Goal: Book appointment/travel/reservation

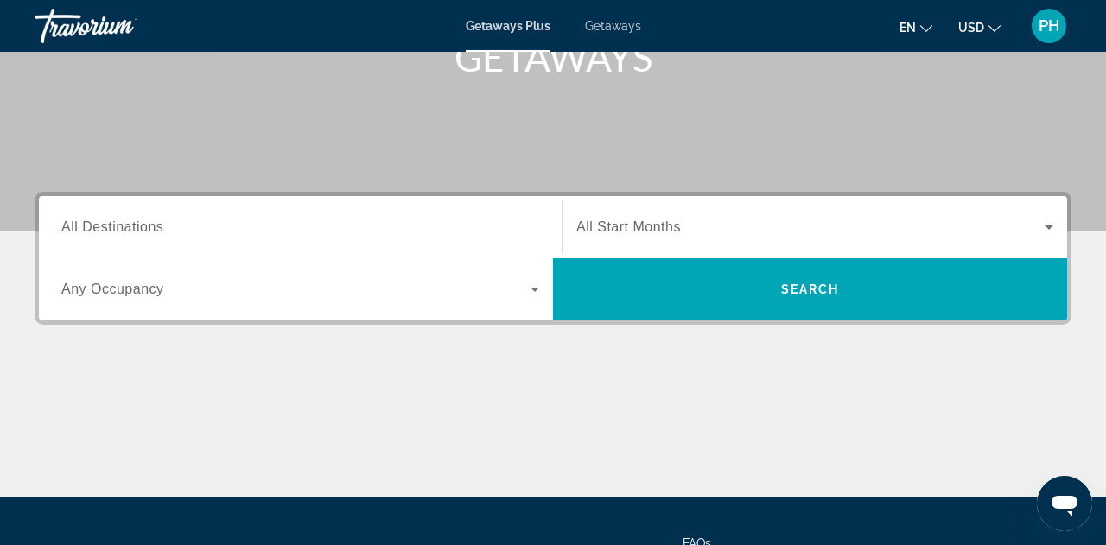
scroll to position [289, 0]
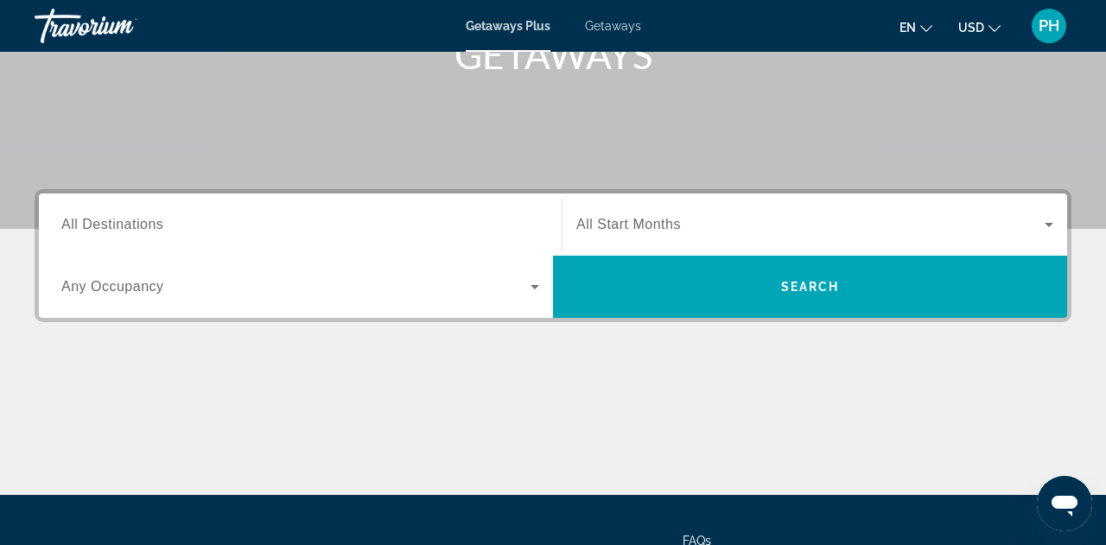
click at [141, 229] on span "All Destinations" at bounding box center [112, 224] width 102 height 15
click at [141, 229] on input "Destination All Destinations" at bounding box center [300, 225] width 478 height 21
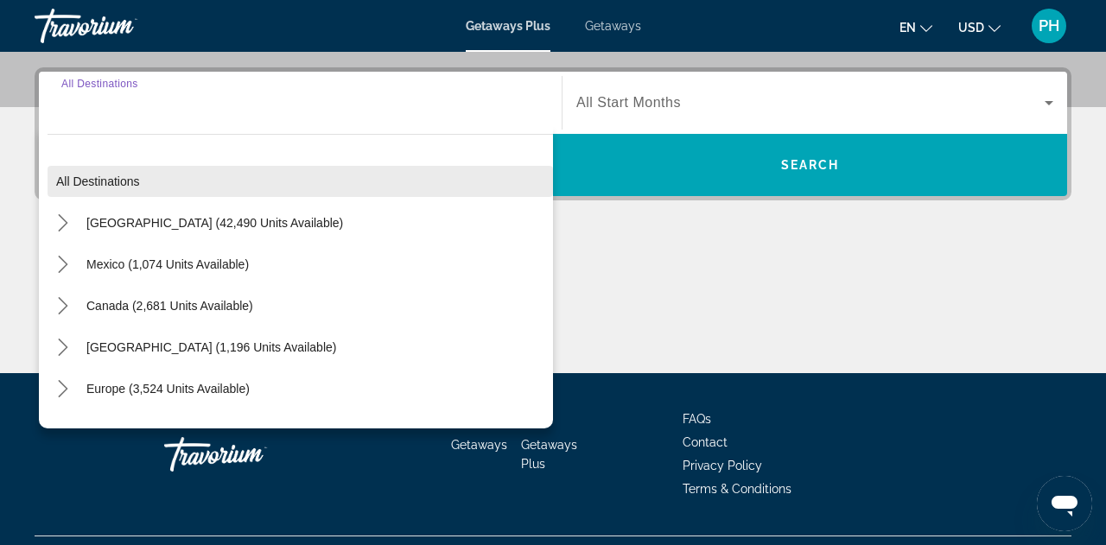
scroll to position [423, 0]
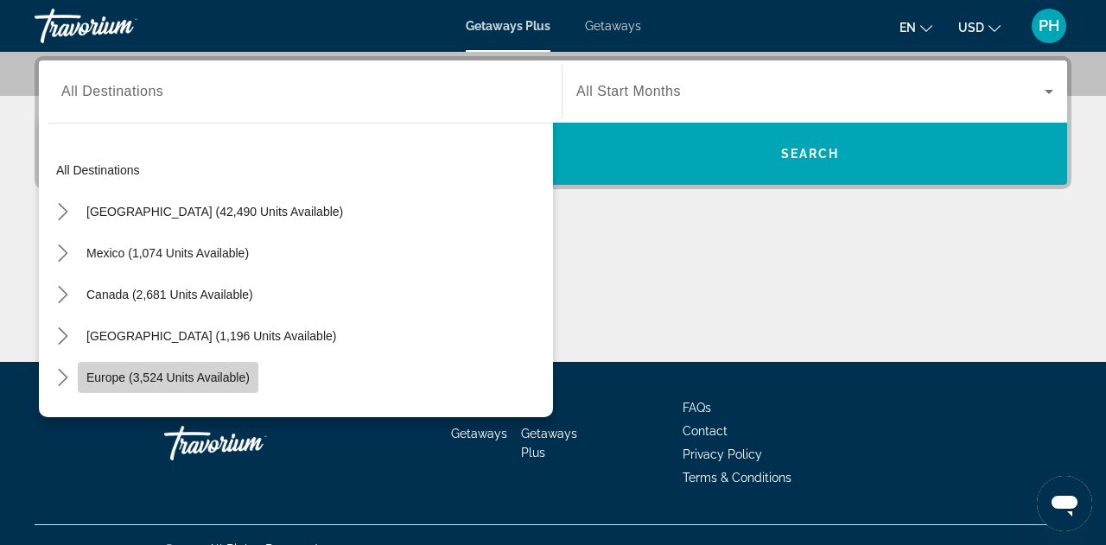
click at [213, 380] on span "Europe (3,524 units available)" at bounding box center [167, 378] width 163 height 14
type input "**********"
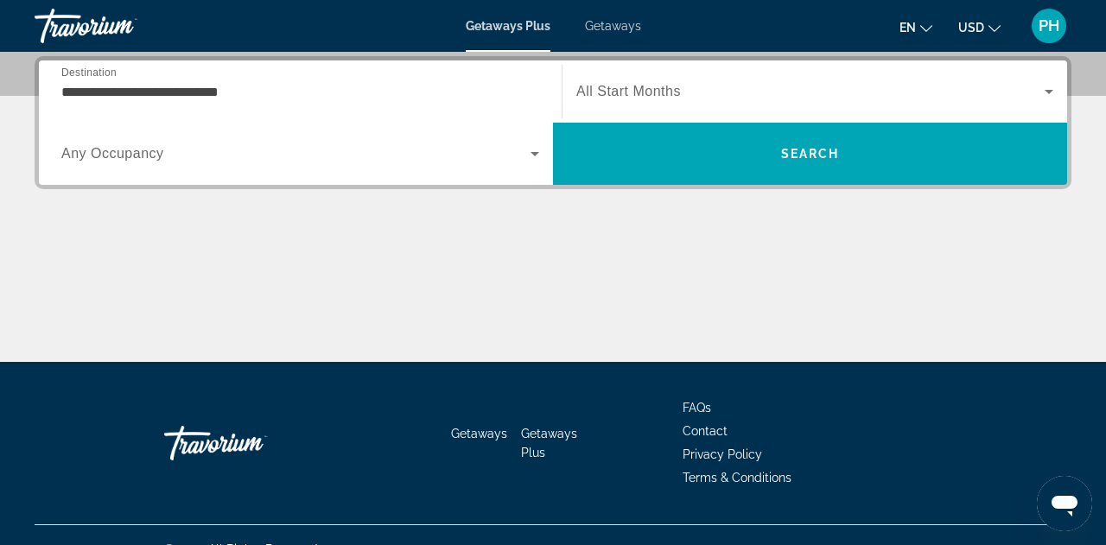
click at [666, 85] on span "All Start Months" at bounding box center [628, 91] width 105 height 15
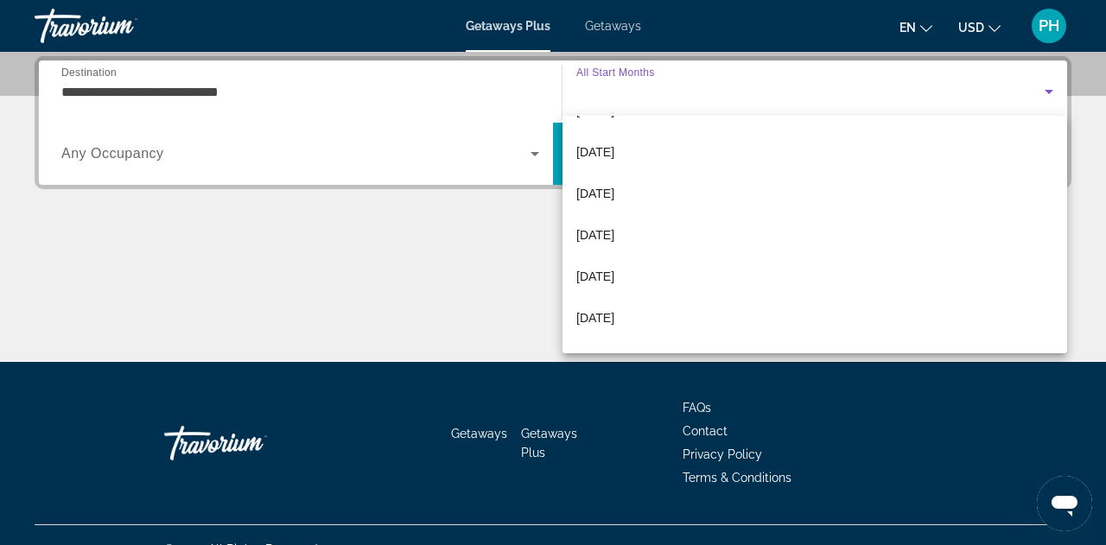
scroll to position [246, 0]
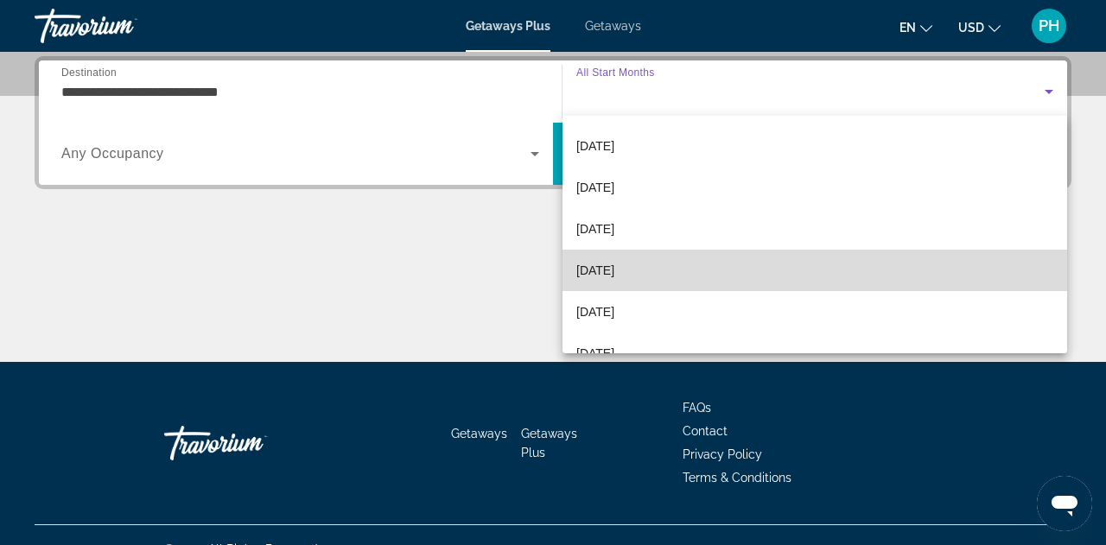
click at [637, 272] on mat-option "[DATE]" at bounding box center [815, 270] width 505 height 41
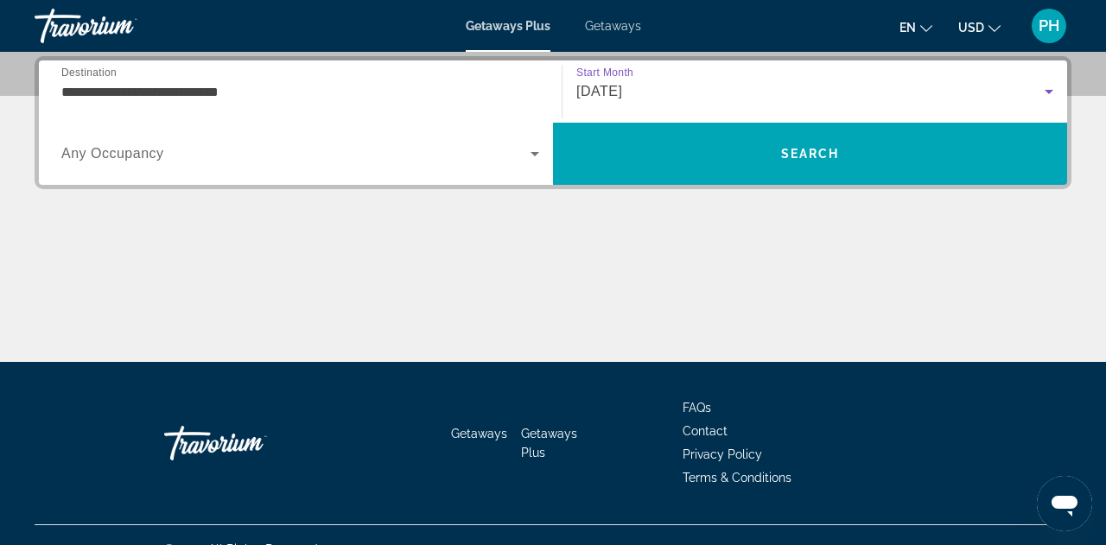
click at [622, 99] on span "[DATE]" at bounding box center [599, 91] width 46 height 15
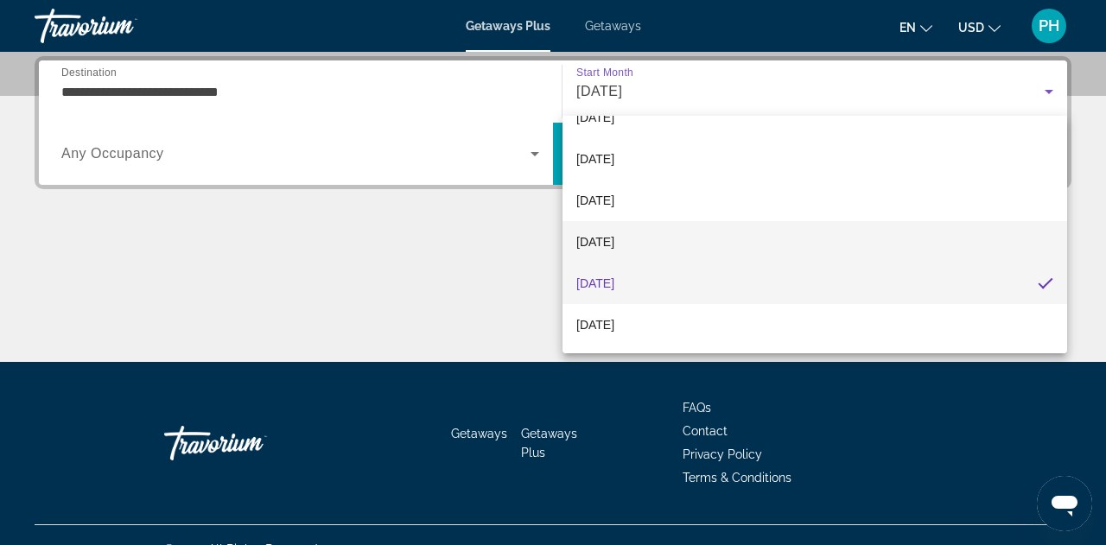
scroll to position [241, 0]
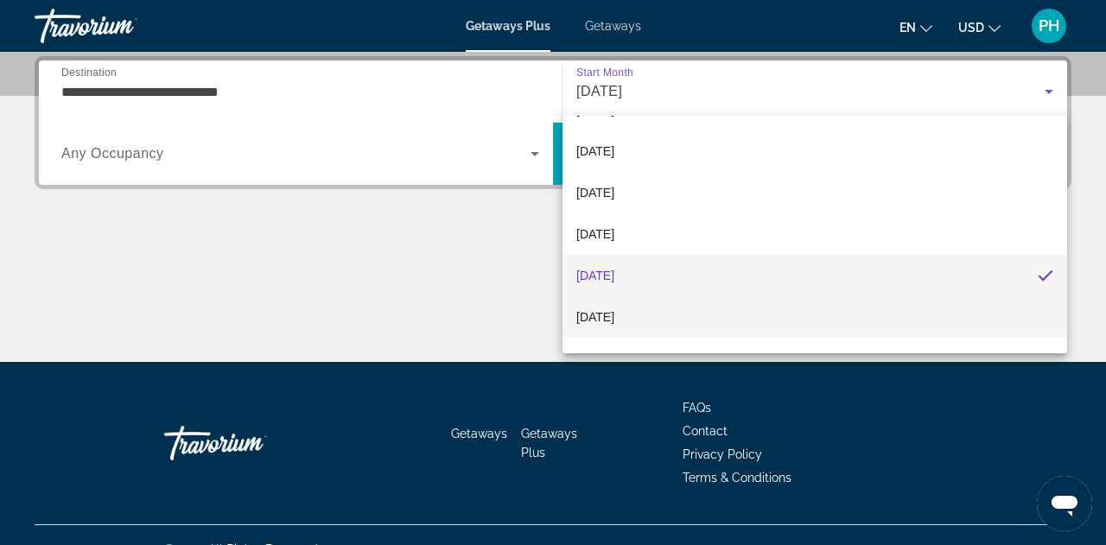
click at [614, 316] on span "[DATE]" at bounding box center [595, 317] width 38 height 21
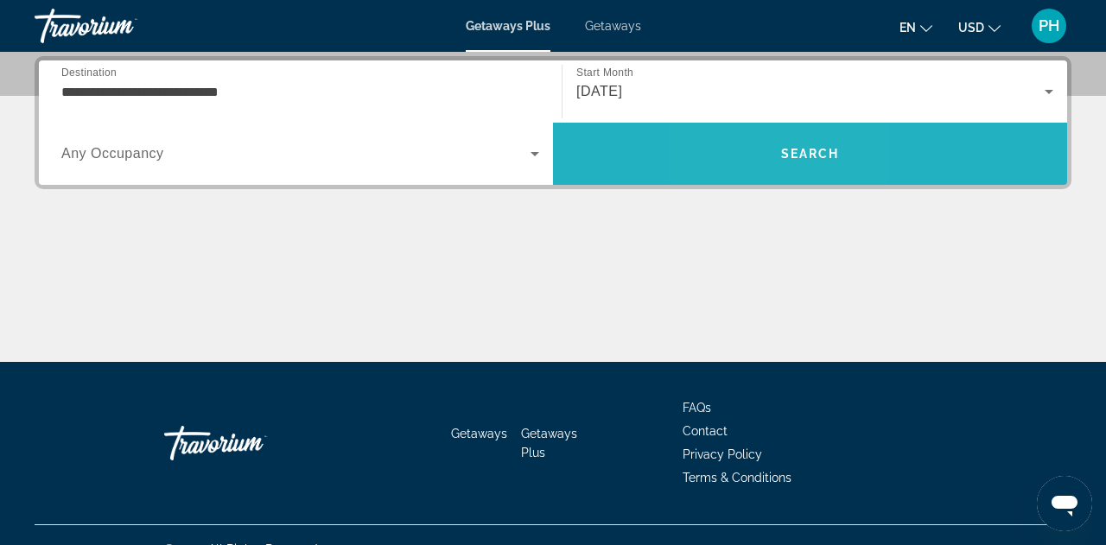
click at [759, 156] on span "Search" at bounding box center [810, 153] width 514 height 41
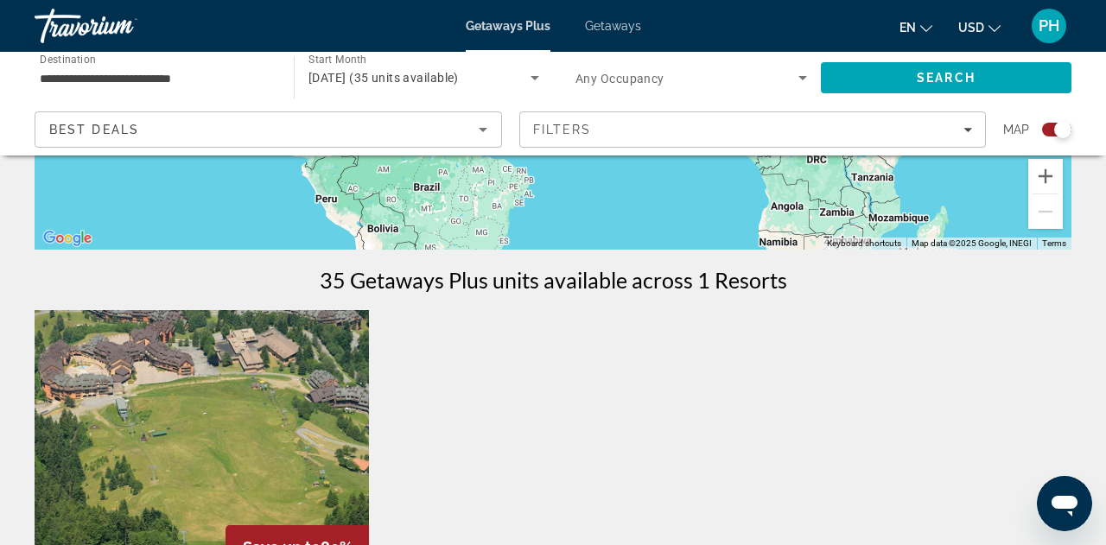
scroll to position [443, 0]
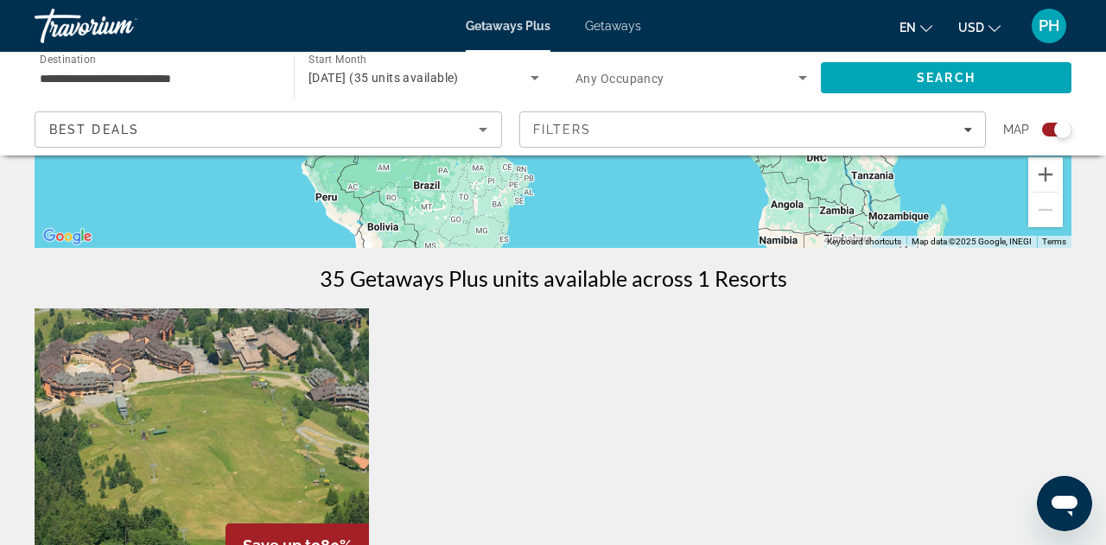
click at [256, 407] on img "Main content" at bounding box center [202, 446] width 334 height 277
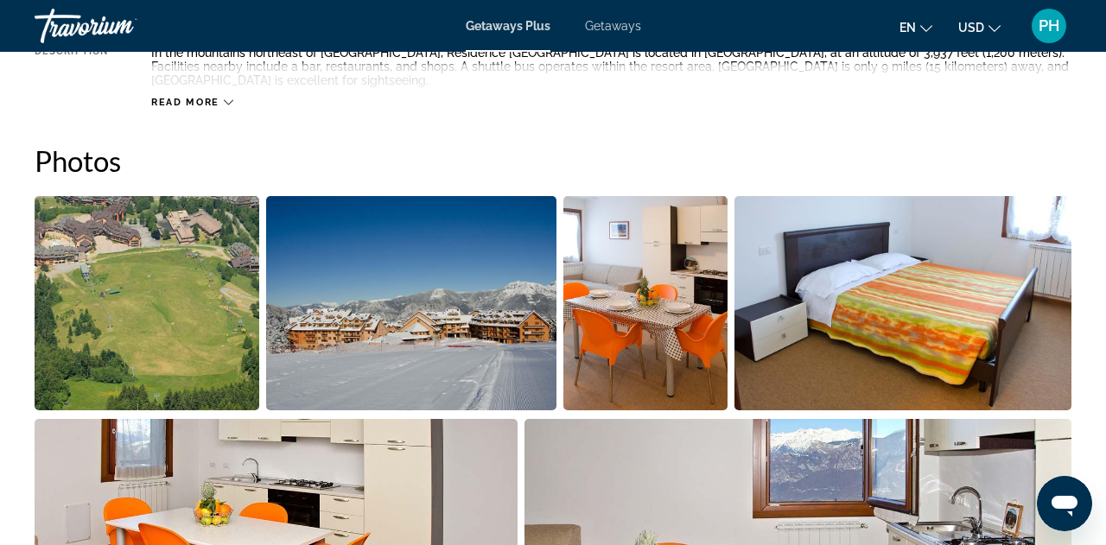
scroll to position [1072, 0]
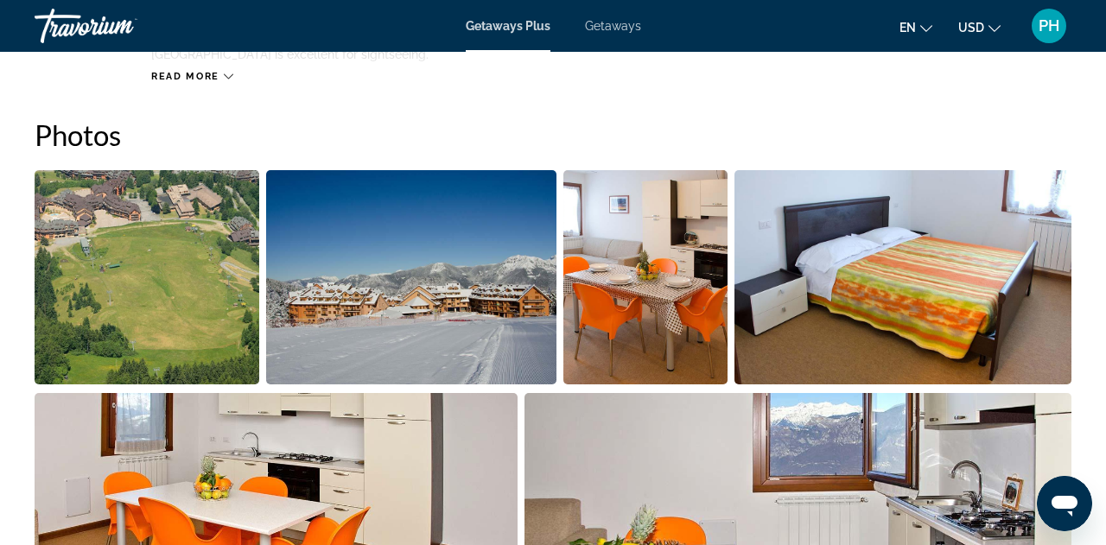
click at [210, 281] on img "Open full-screen image slider" at bounding box center [147, 277] width 225 height 214
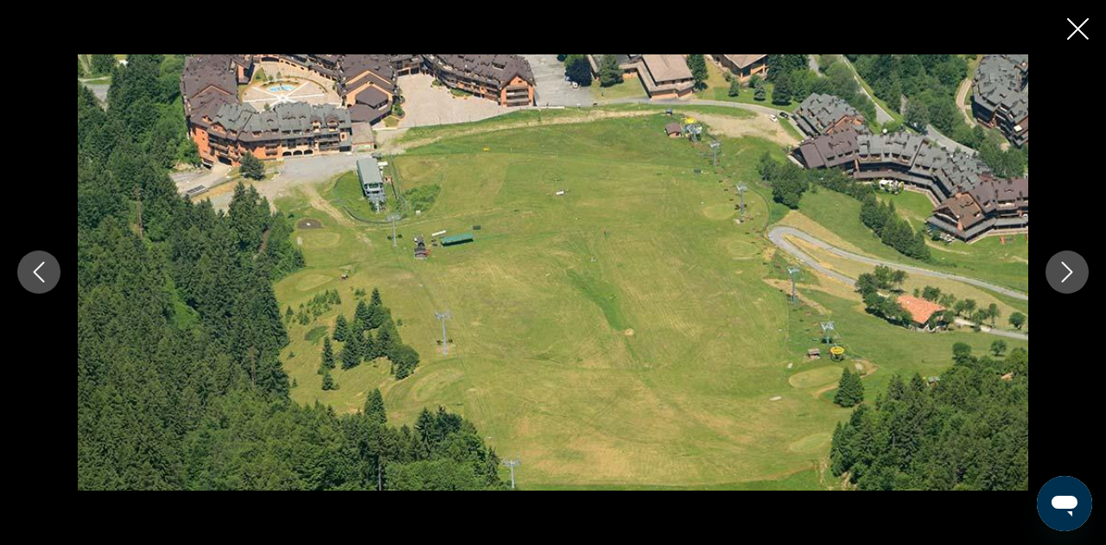
click at [1067, 281] on icon "Next image" at bounding box center [1067, 272] width 21 height 21
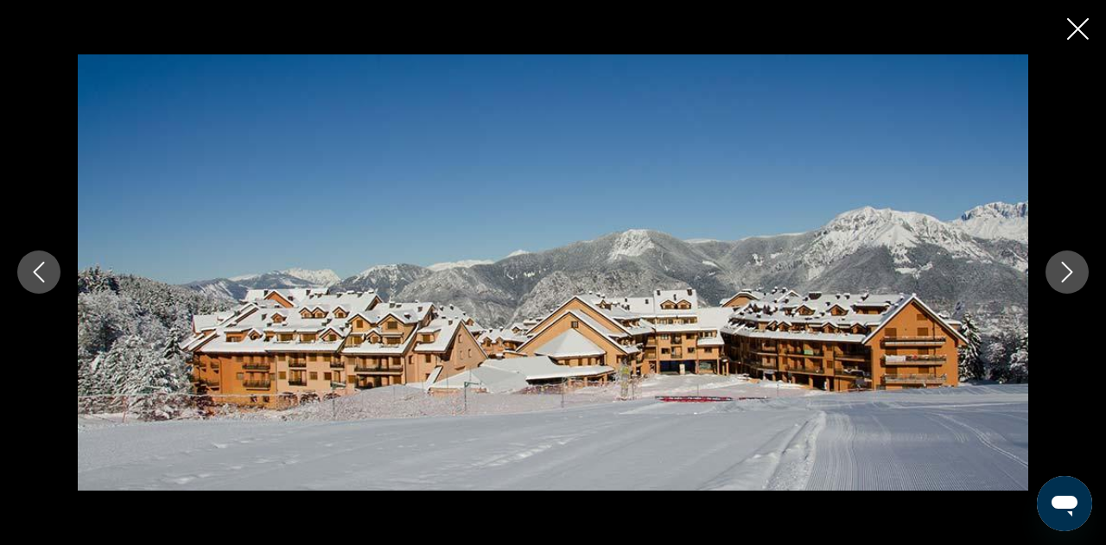
click at [1067, 281] on icon "Next image" at bounding box center [1067, 272] width 21 height 21
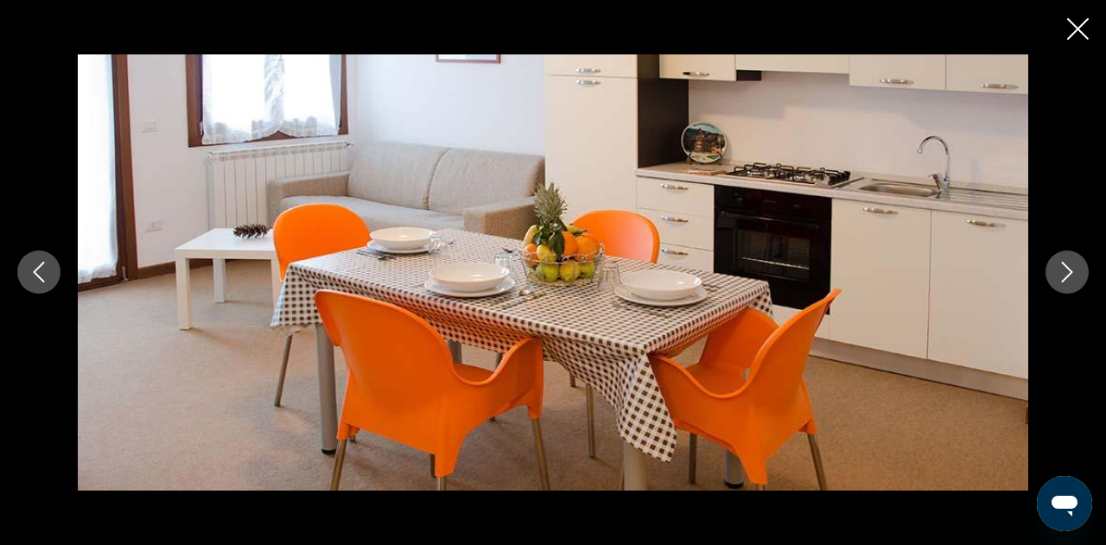
click at [1067, 281] on icon "Next image" at bounding box center [1067, 272] width 21 height 21
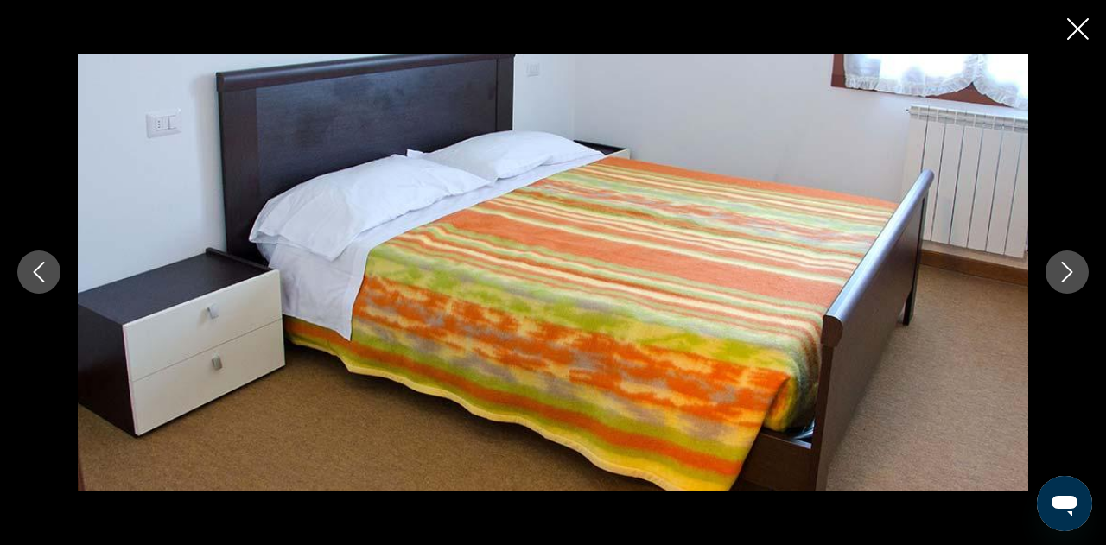
click at [1067, 281] on icon "Next image" at bounding box center [1067, 272] width 21 height 21
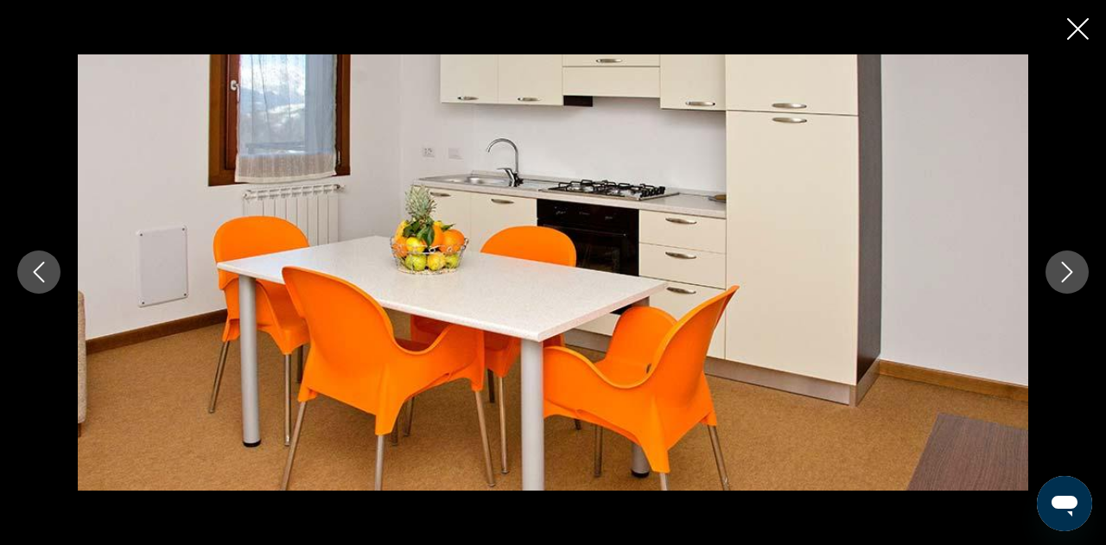
click at [1067, 281] on icon "Next image" at bounding box center [1067, 272] width 21 height 21
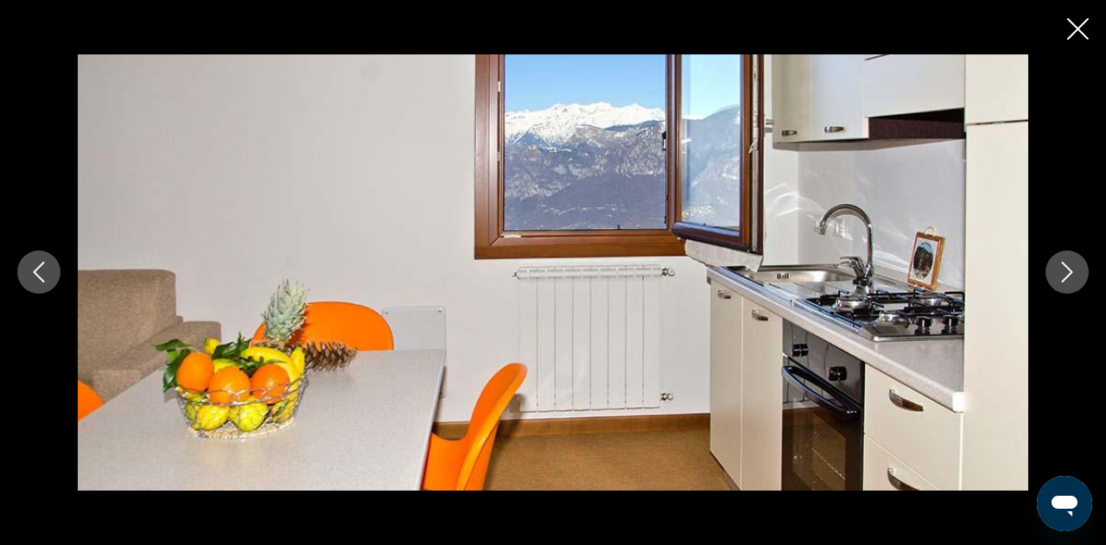
click at [1067, 281] on icon "Next image" at bounding box center [1067, 272] width 21 height 21
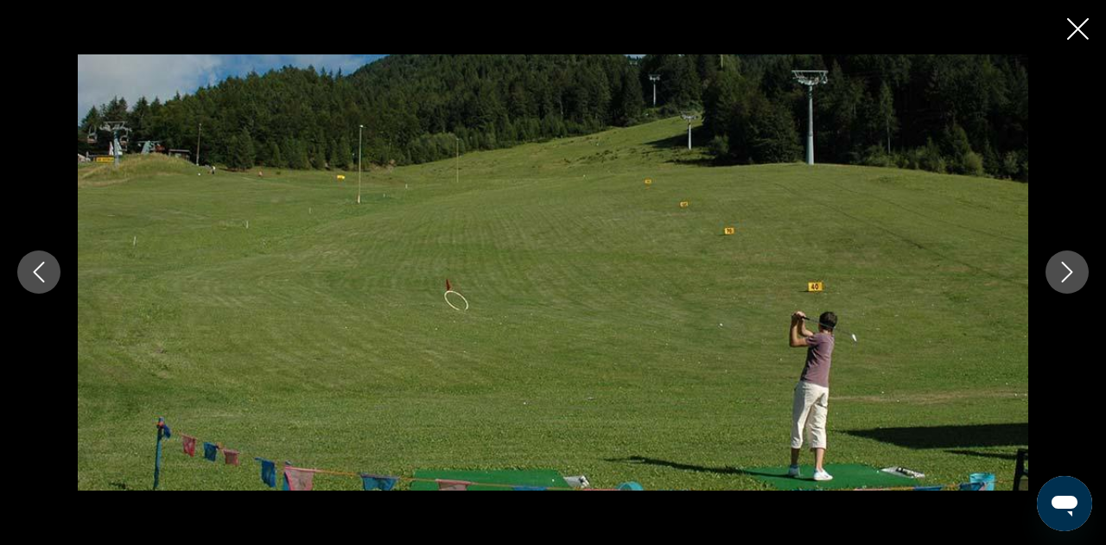
click at [1067, 281] on icon "Next image" at bounding box center [1067, 272] width 21 height 21
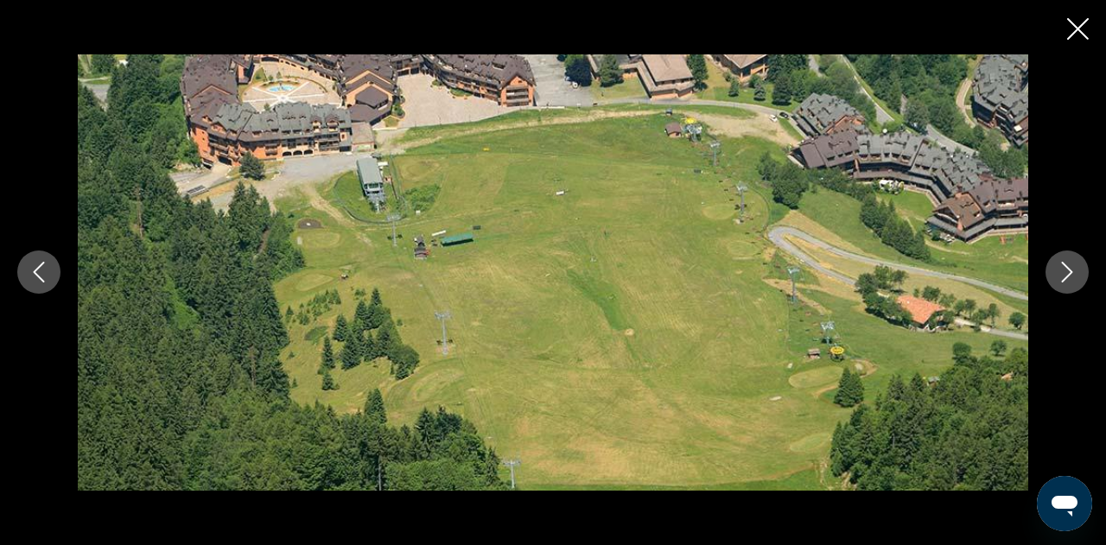
click at [1067, 281] on icon "Next image" at bounding box center [1067, 272] width 21 height 21
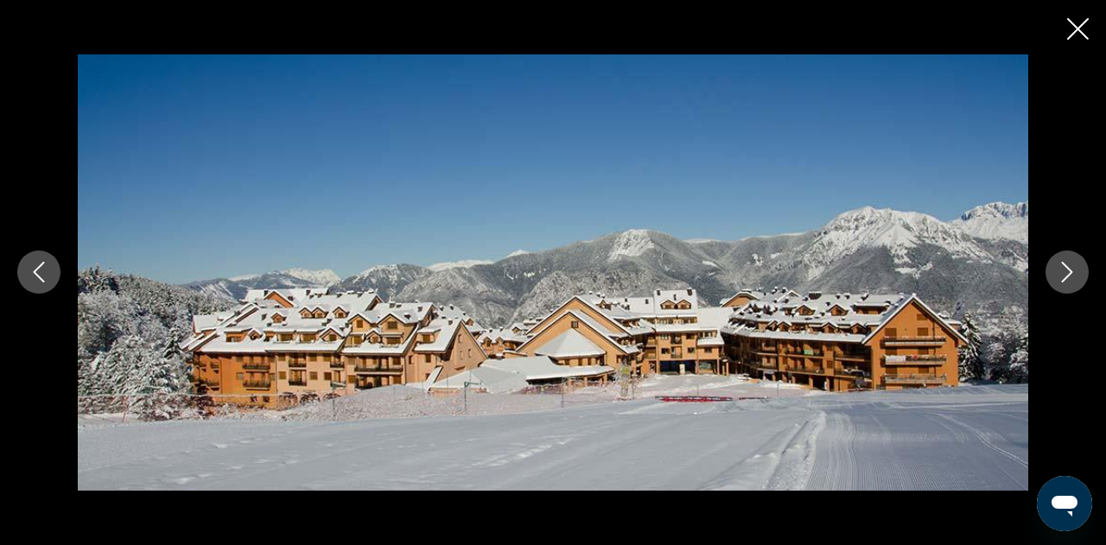
click at [1067, 281] on icon "Next image" at bounding box center [1067, 272] width 21 height 21
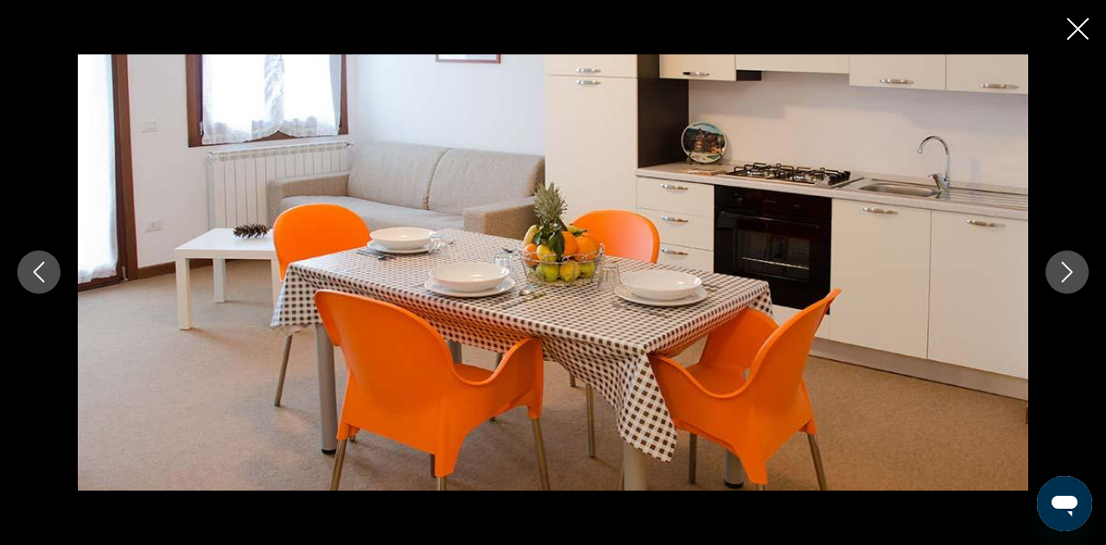
click at [1085, 41] on button "Close slideshow" at bounding box center [1078, 30] width 22 height 27
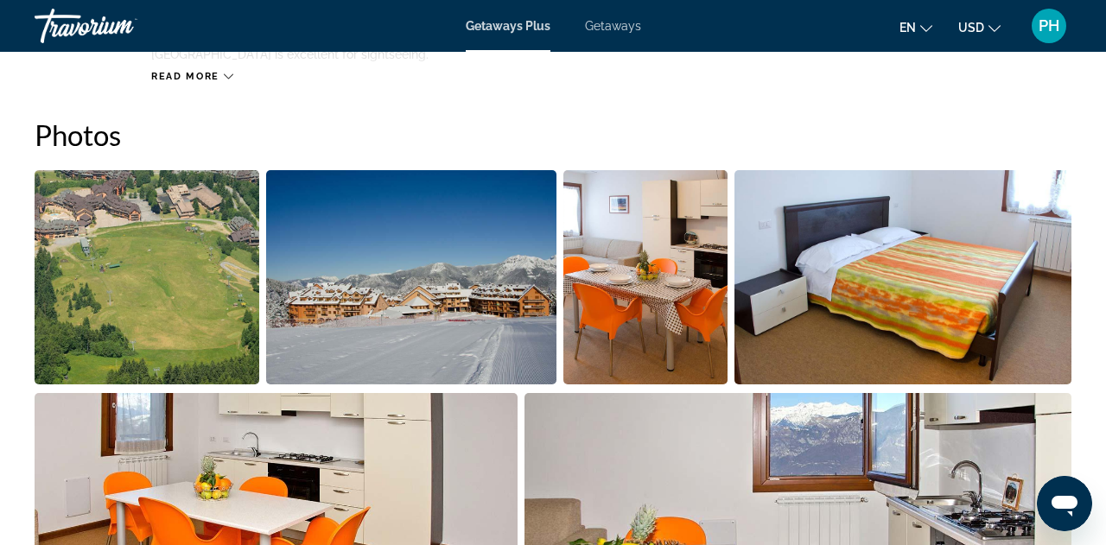
click at [610, 44] on div "Getaways Plus Getaways en English Español Français Italiano Português русский U…" at bounding box center [553, 25] width 1106 height 45
click at [614, 30] on span "Getaways" at bounding box center [613, 26] width 56 height 14
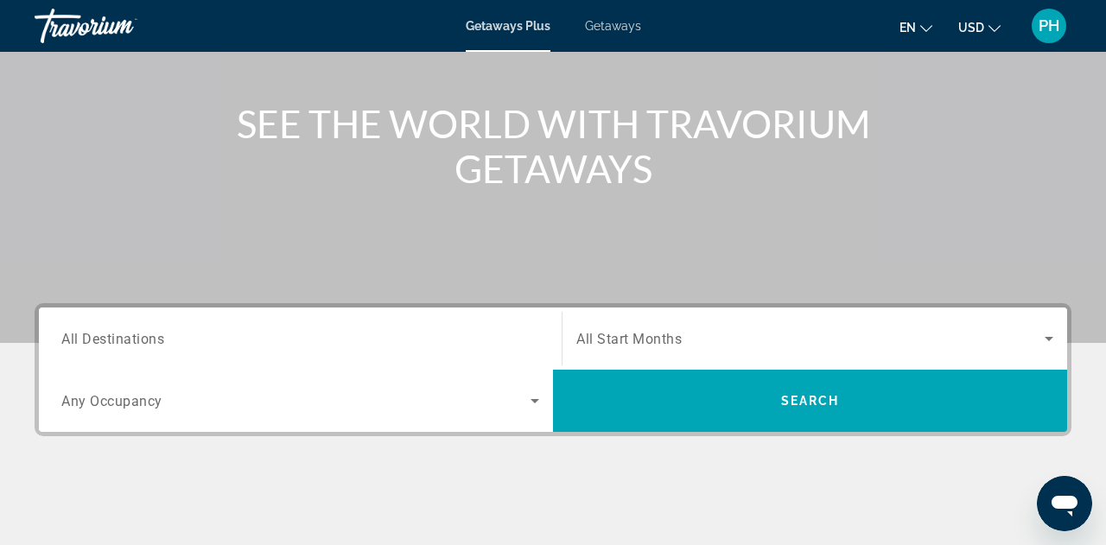
scroll to position [178, 0]
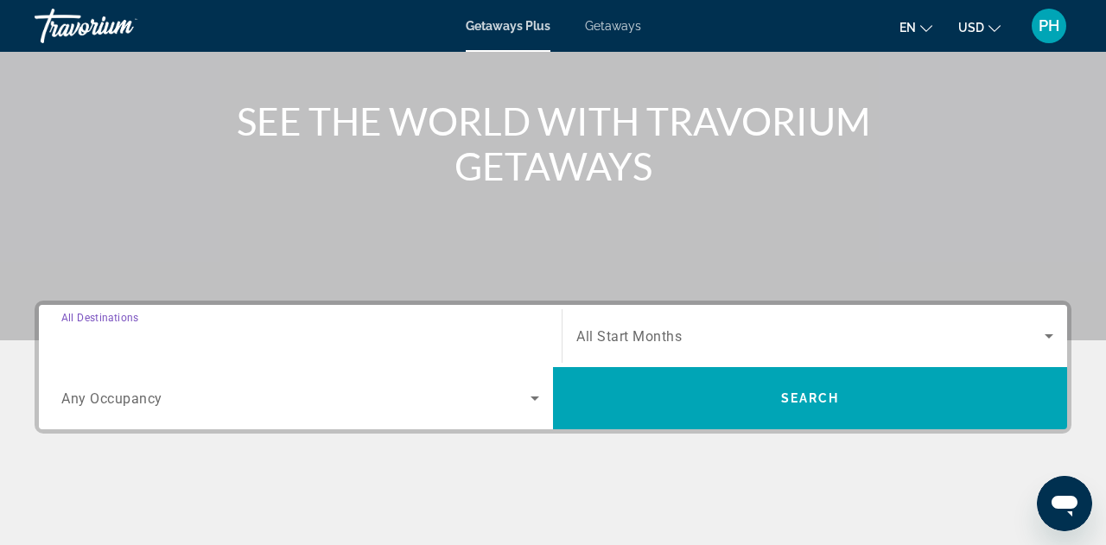
click at [156, 344] on input "Destination All Destinations" at bounding box center [300, 337] width 478 height 21
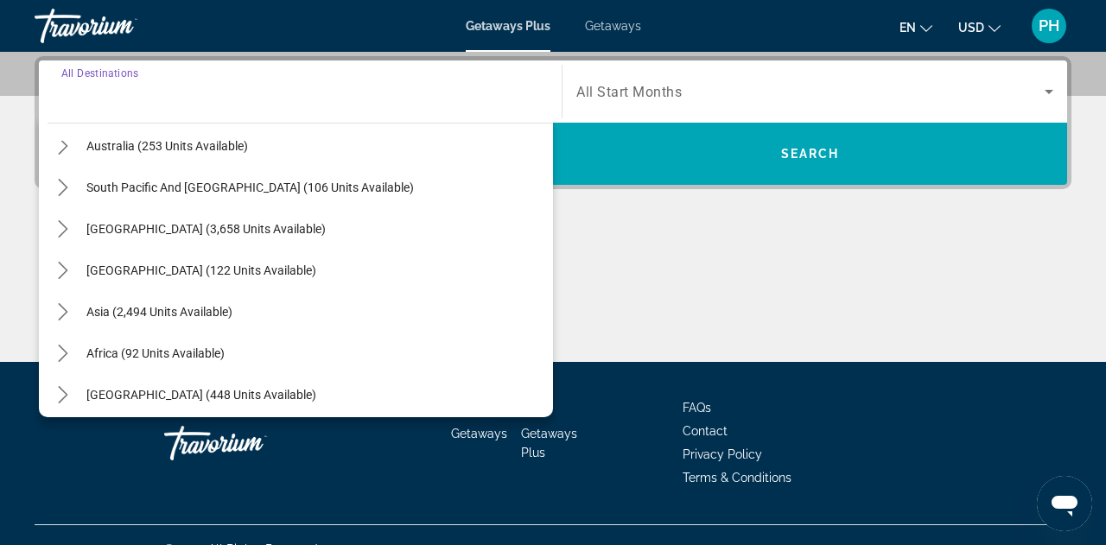
scroll to position [280, 0]
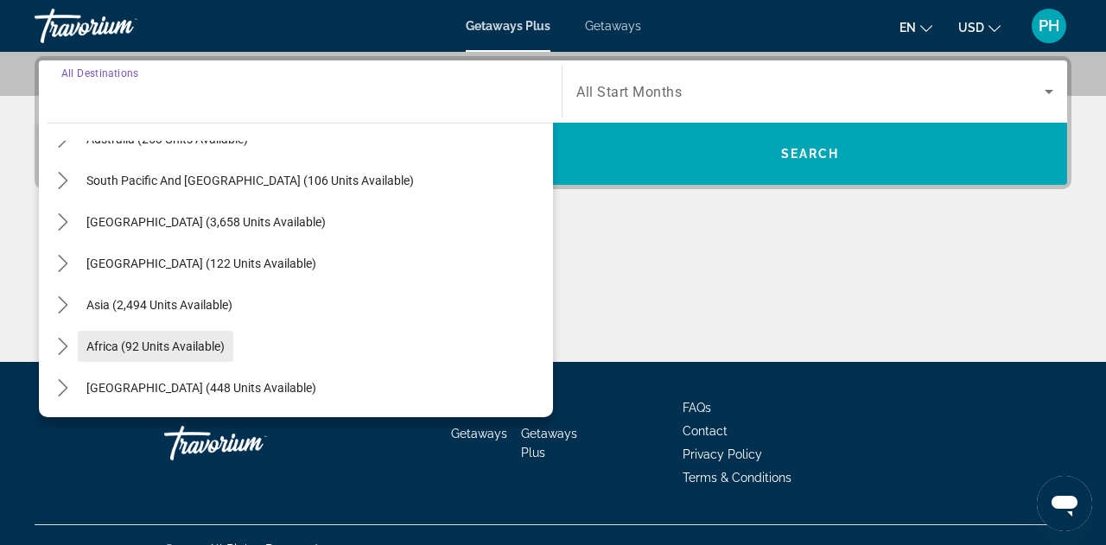
click at [209, 347] on span "Africa (92 units available)" at bounding box center [155, 347] width 138 height 14
type input "**********"
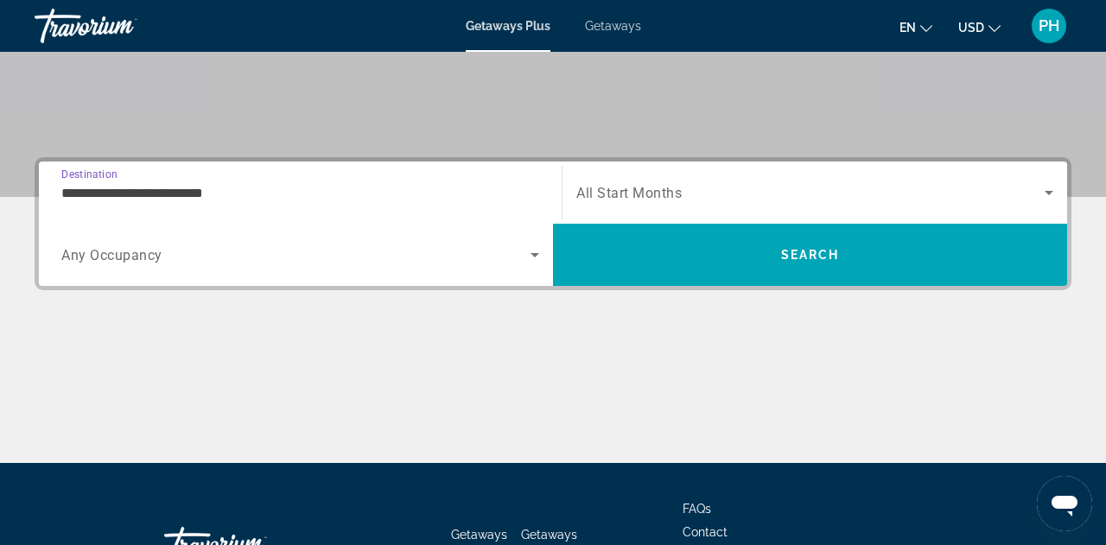
click at [689, 182] on span "Search widget" at bounding box center [810, 192] width 468 height 21
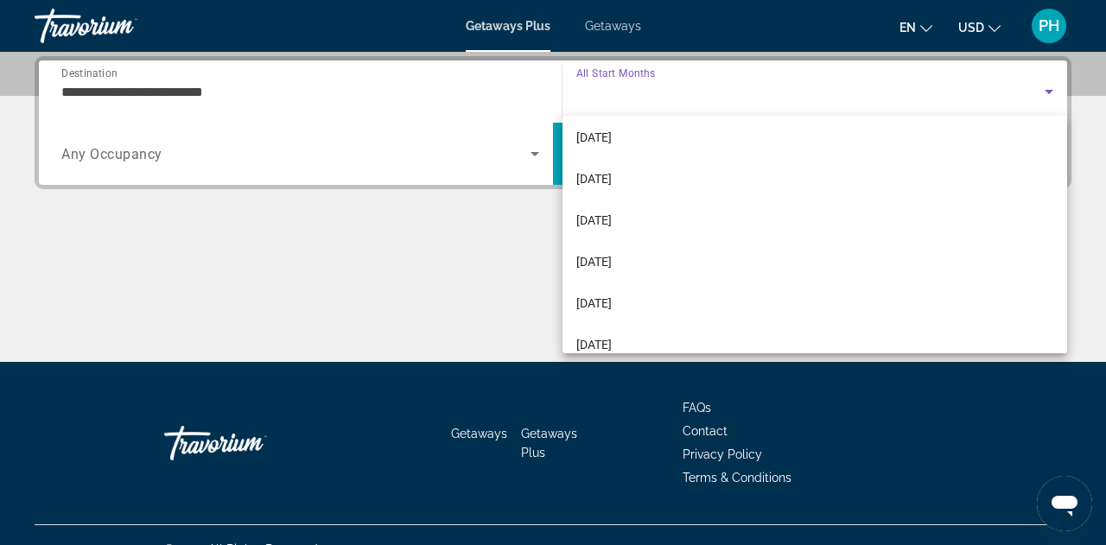
scroll to position [339, 0]
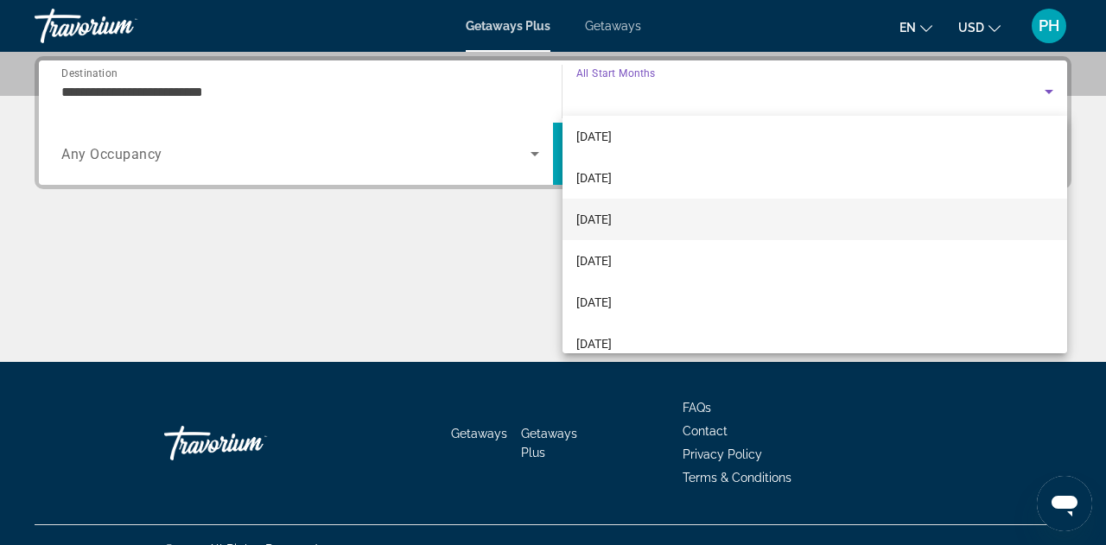
click at [612, 213] on span "[DATE]" at bounding box center [593, 219] width 35 height 21
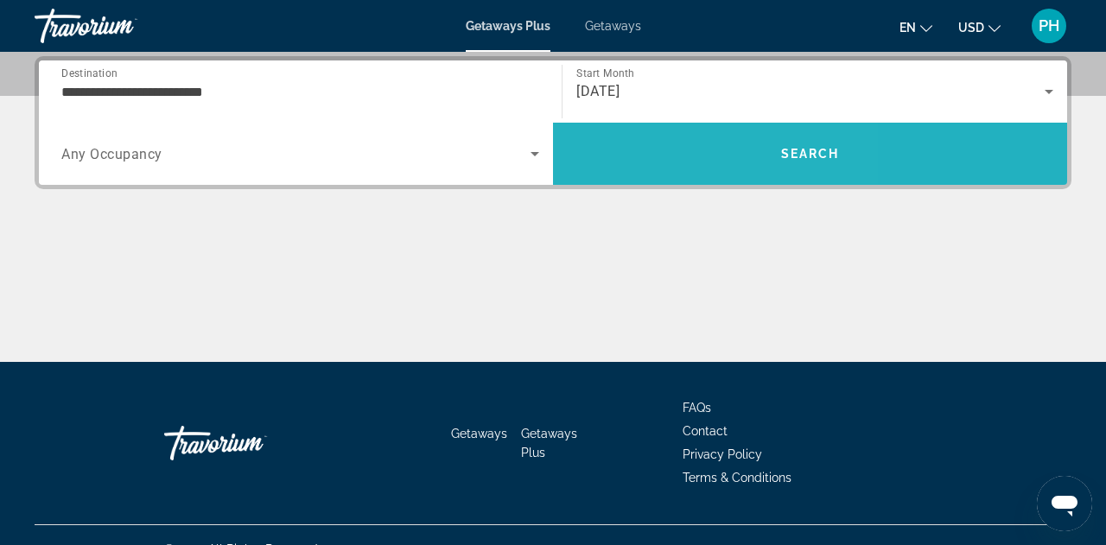
click at [644, 150] on span "Search" at bounding box center [810, 153] width 514 height 41
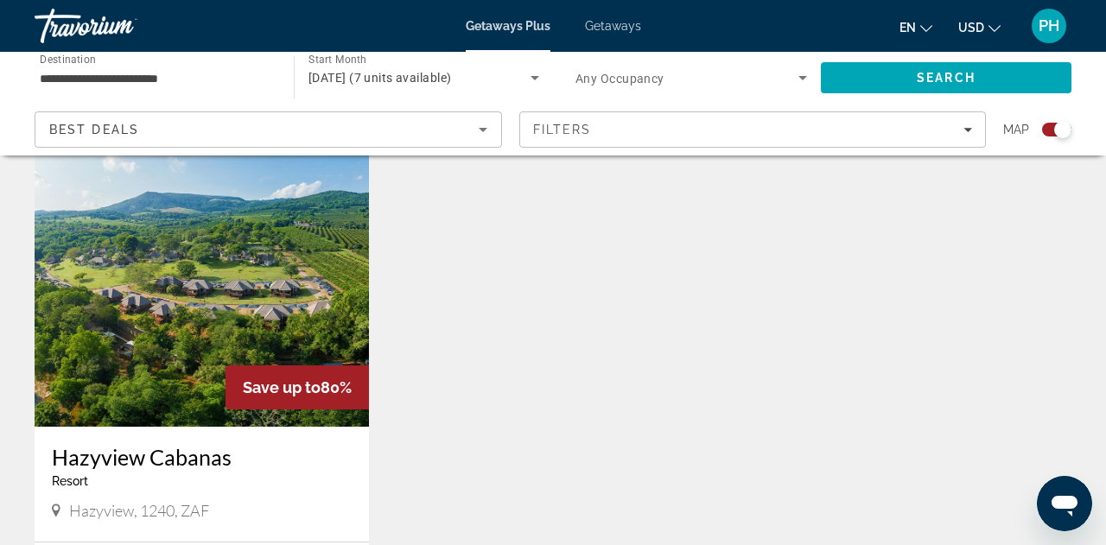
scroll to position [601, 0]
click at [262, 303] on img "Main content" at bounding box center [202, 289] width 334 height 277
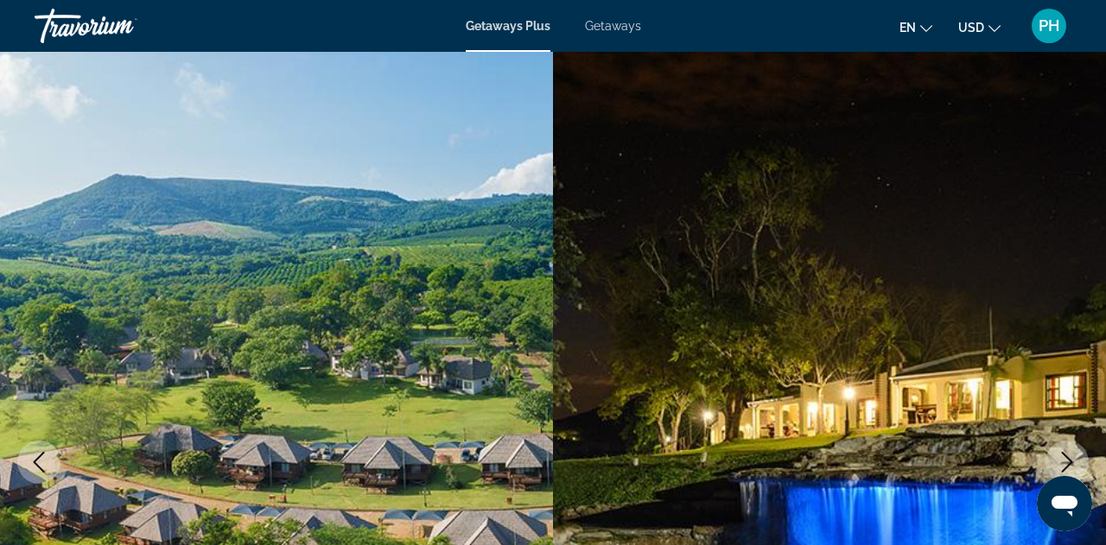
click at [453, 315] on img "Main content" at bounding box center [276, 462] width 553 height 821
click at [646, 335] on img "Main content" at bounding box center [829, 462] width 553 height 821
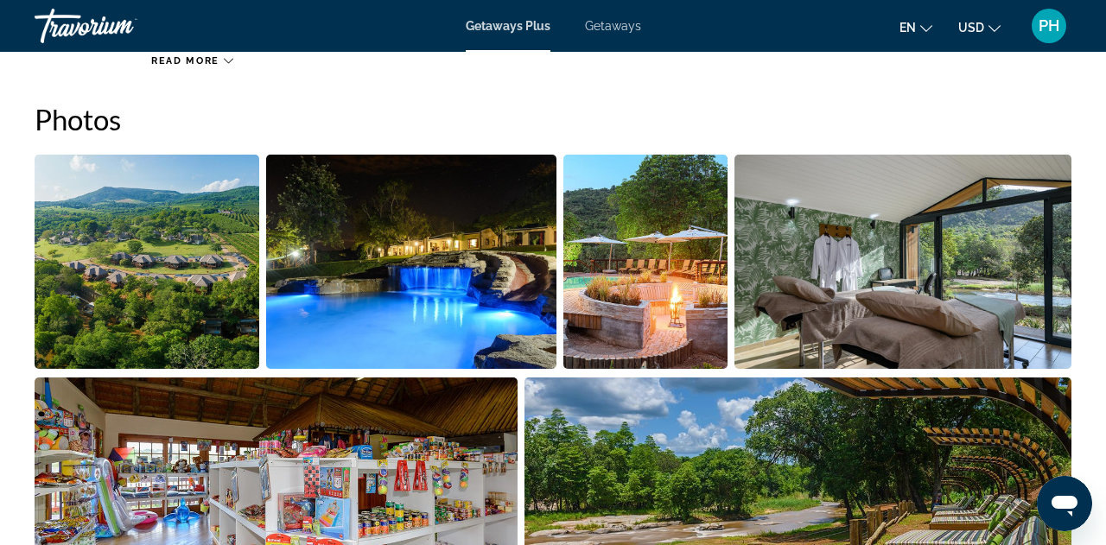
scroll to position [1154, 0]
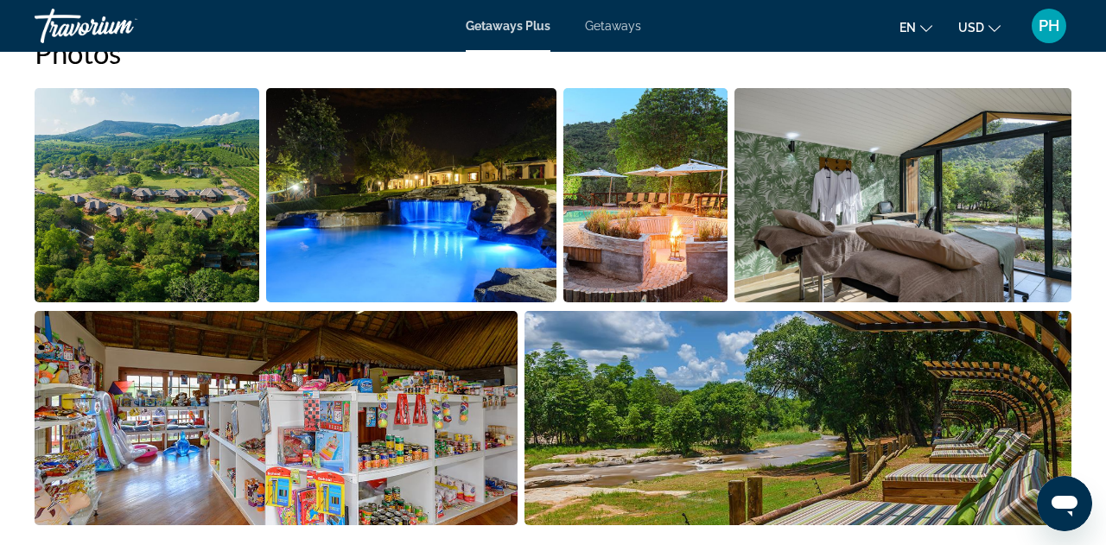
click at [156, 200] on img "Open full-screen image slider" at bounding box center [147, 195] width 225 height 214
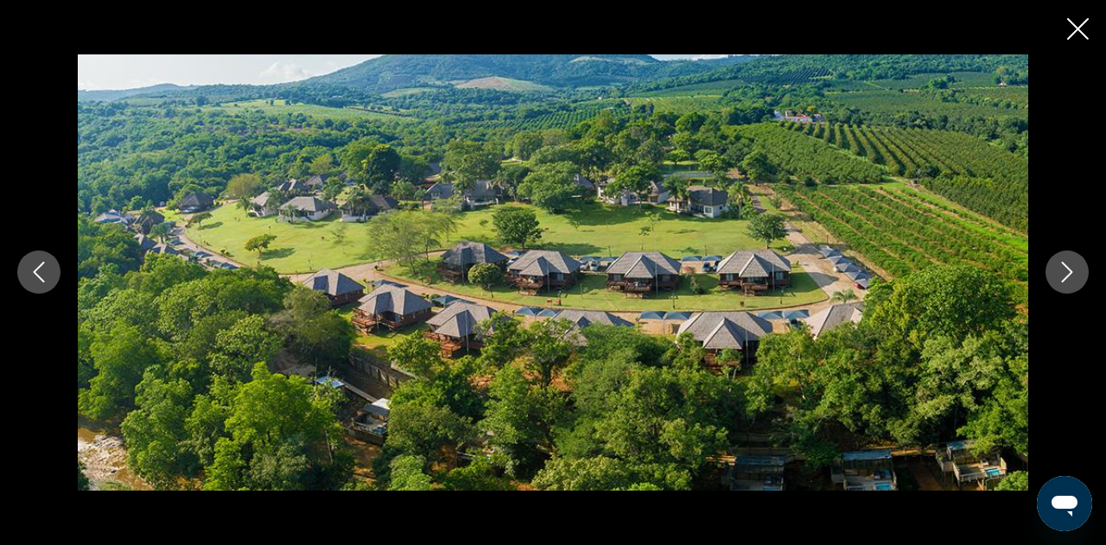
click at [1065, 277] on icon "Next image" at bounding box center [1067, 272] width 21 height 21
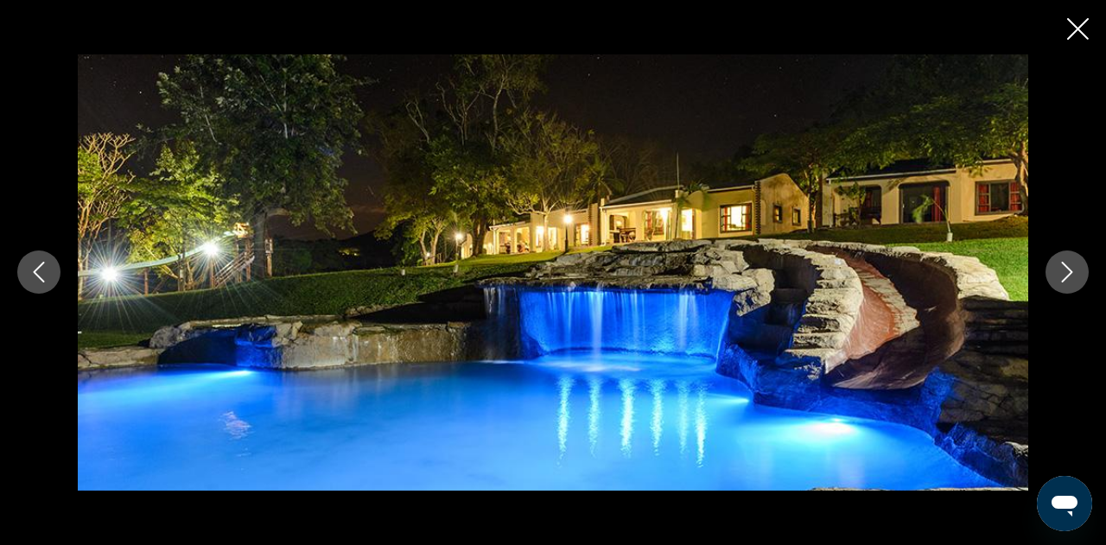
click at [1065, 277] on icon "Next image" at bounding box center [1067, 272] width 21 height 21
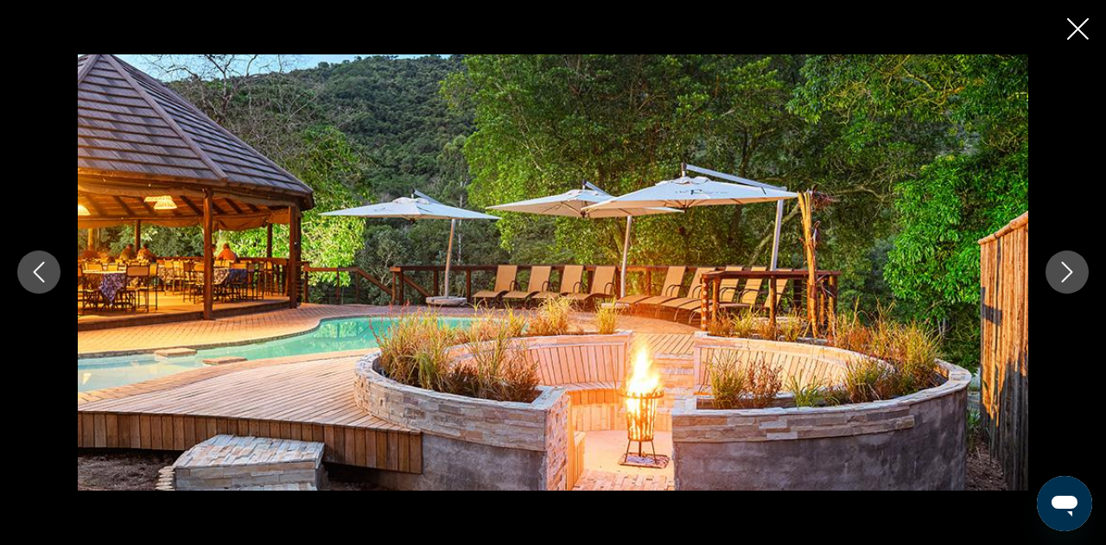
click at [1065, 277] on icon "Next image" at bounding box center [1067, 272] width 21 height 21
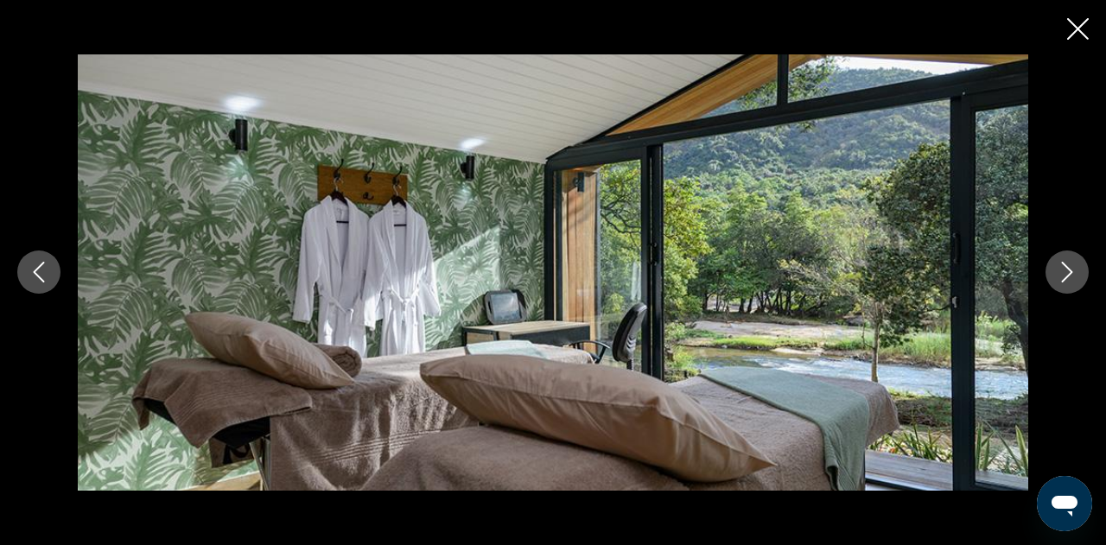
click at [1065, 277] on icon "Next image" at bounding box center [1067, 272] width 21 height 21
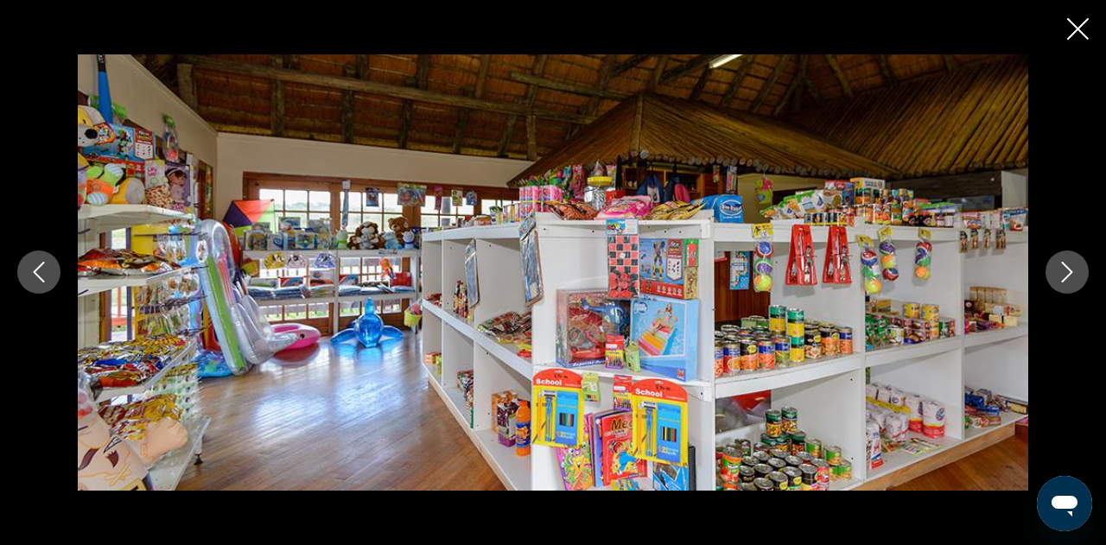
click at [1065, 277] on icon "Next image" at bounding box center [1067, 272] width 21 height 21
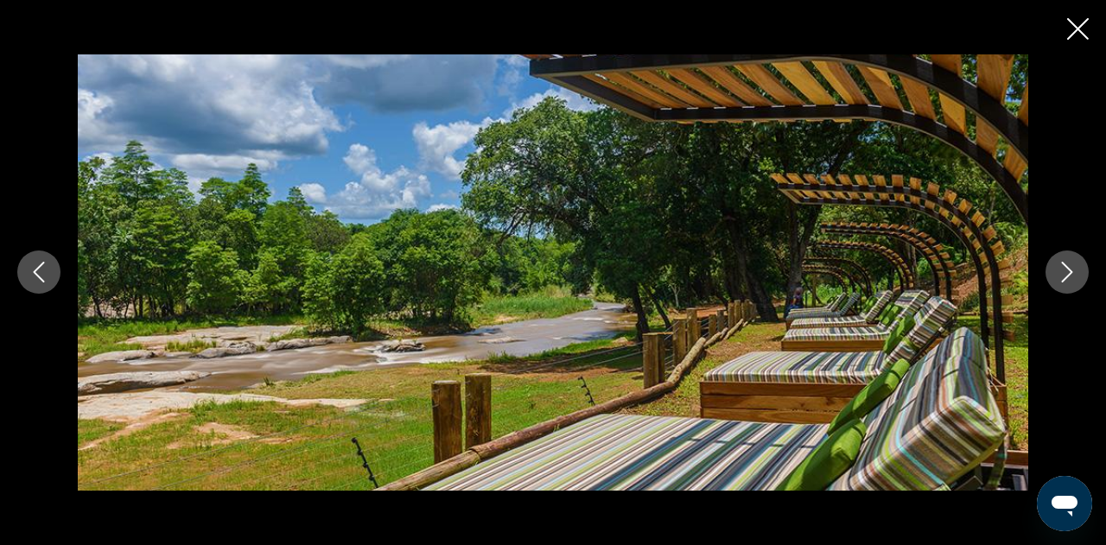
click at [1065, 277] on icon "Next image" at bounding box center [1067, 272] width 21 height 21
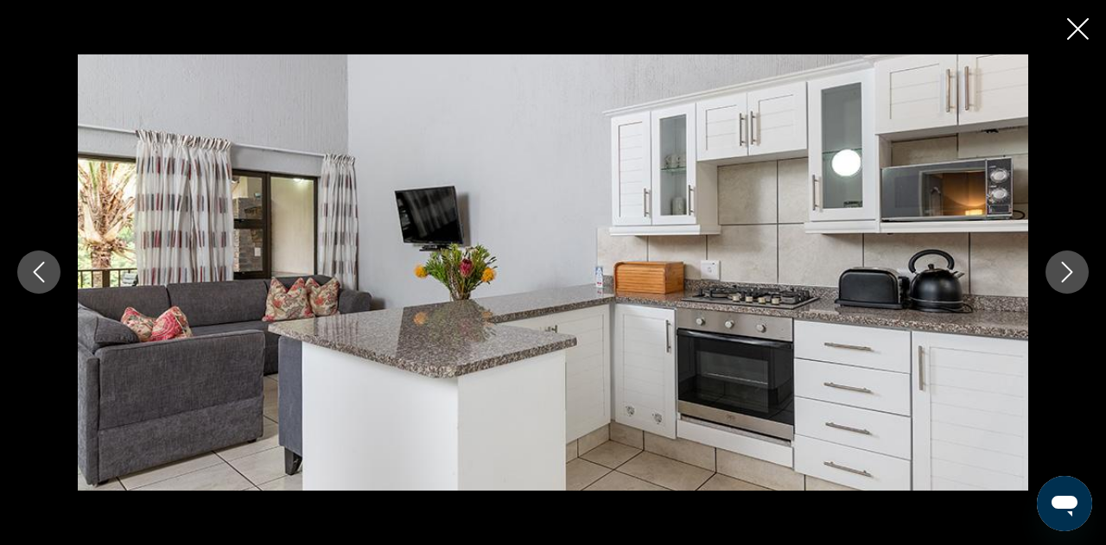
click at [1065, 277] on icon "Next image" at bounding box center [1067, 272] width 21 height 21
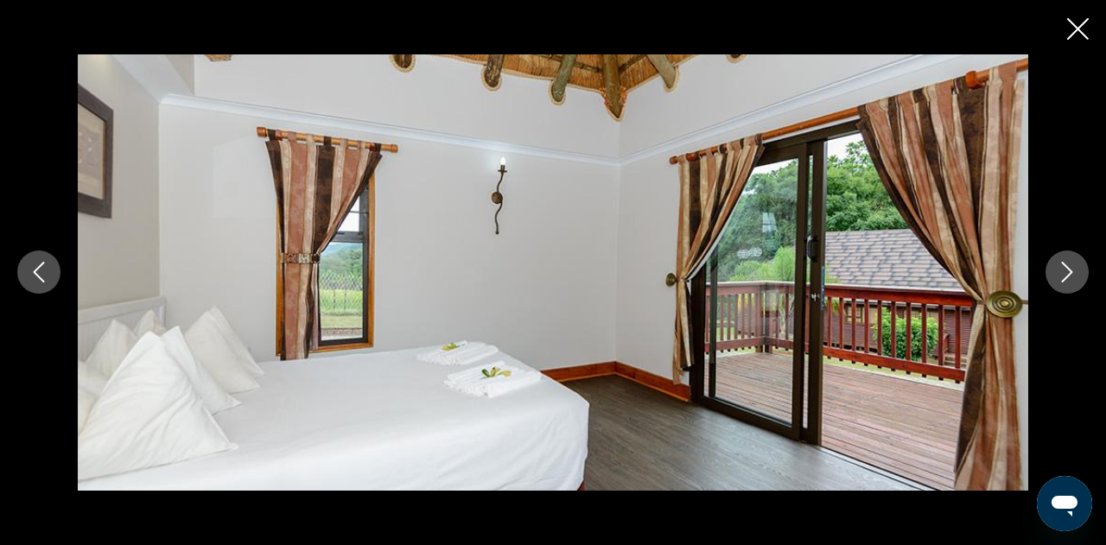
click at [1065, 277] on icon "Next image" at bounding box center [1067, 272] width 21 height 21
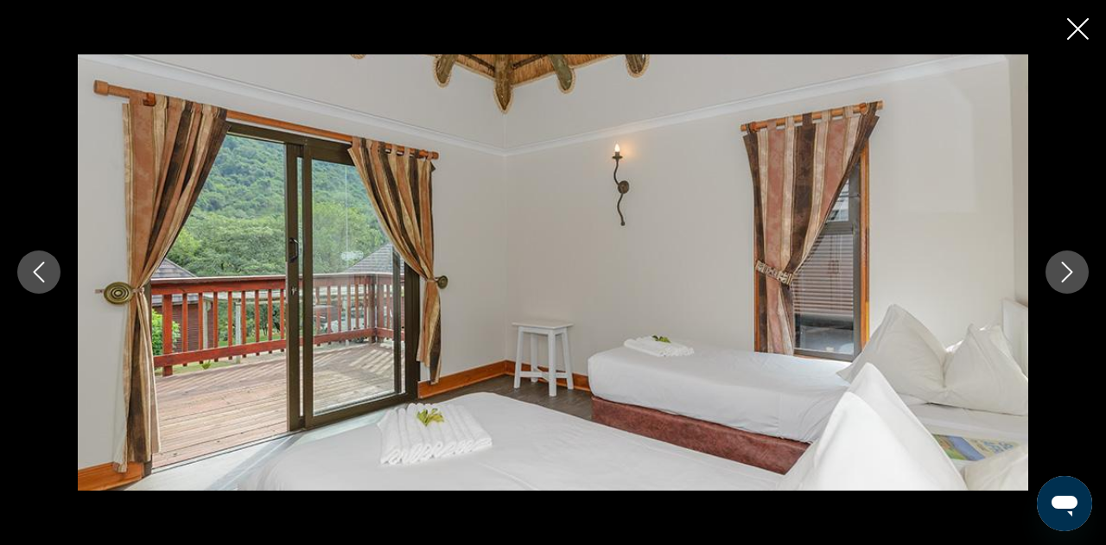
click at [1065, 277] on icon "Next image" at bounding box center [1067, 272] width 21 height 21
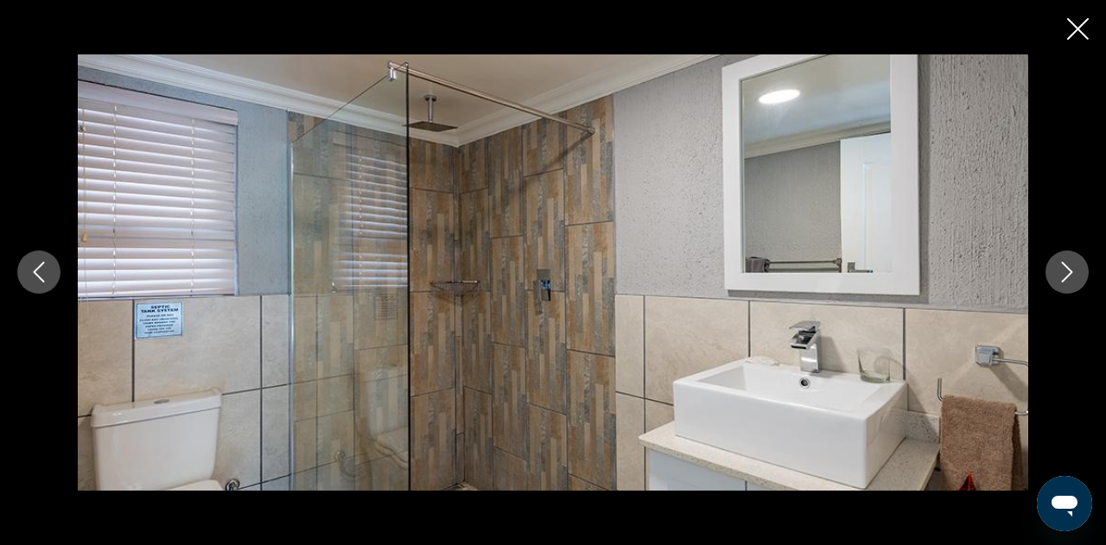
click at [1065, 277] on icon "Next image" at bounding box center [1067, 272] width 21 height 21
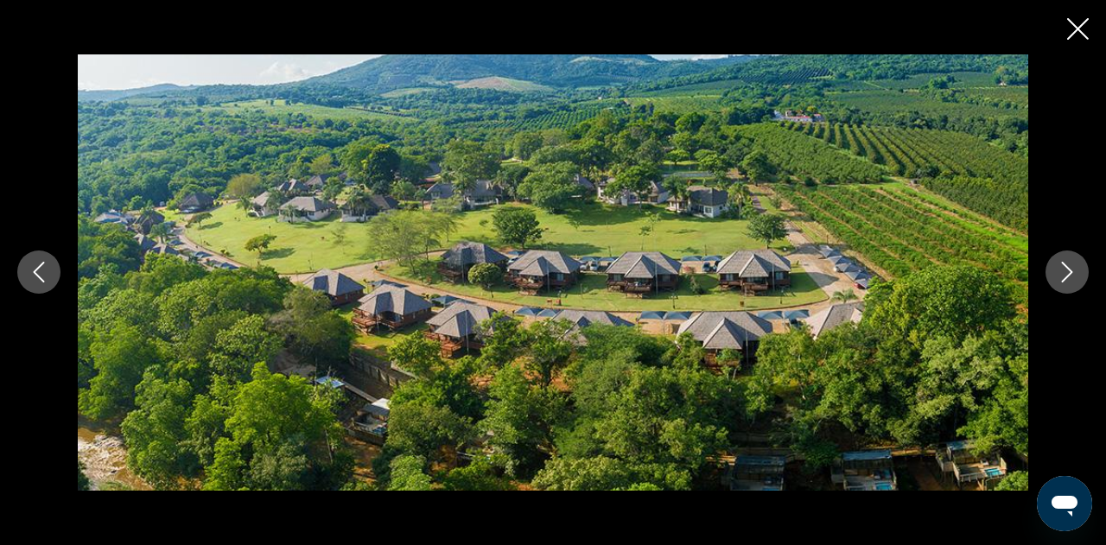
click at [1065, 277] on icon "Next image" at bounding box center [1067, 272] width 21 height 21
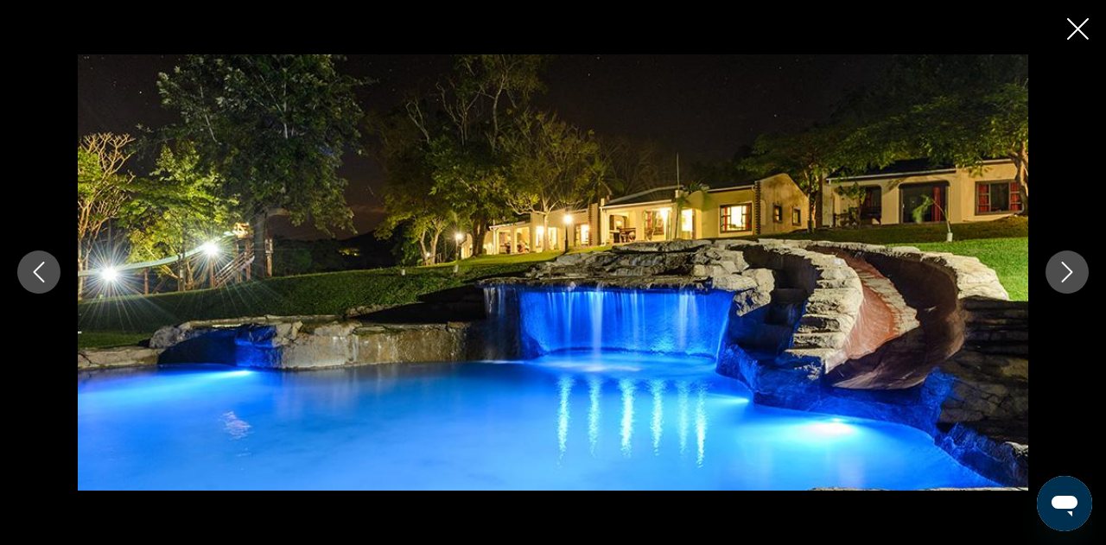
click at [1072, 41] on button "Close slideshow" at bounding box center [1078, 30] width 22 height 27
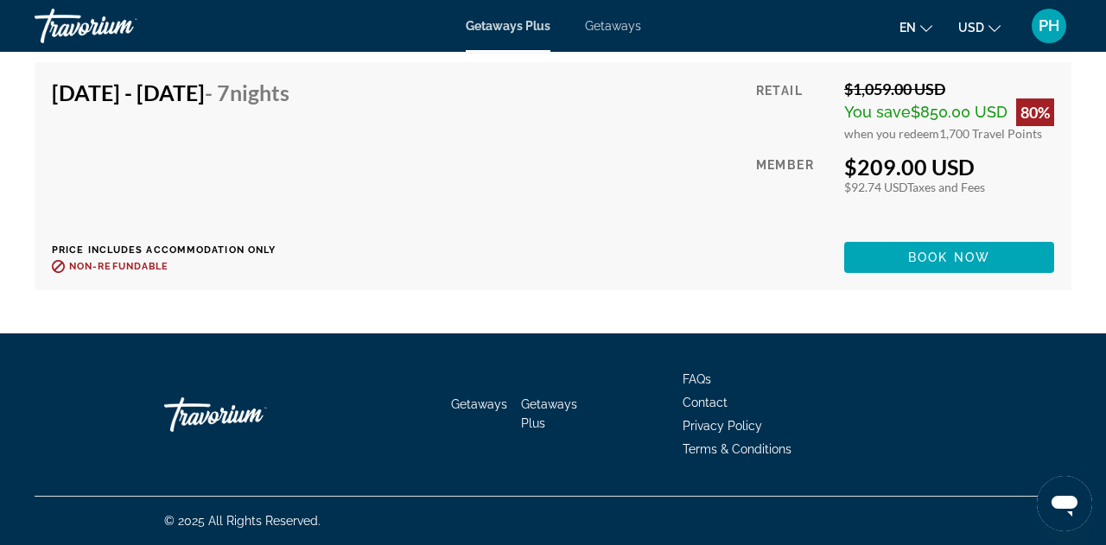
scroll to position [4177, 0]
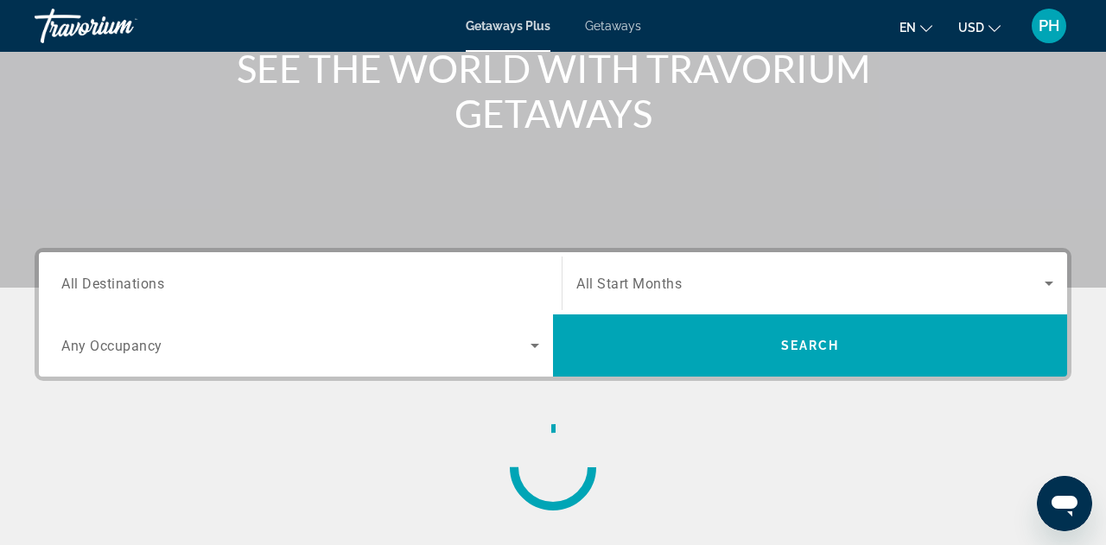
scroll to position [240, 0]
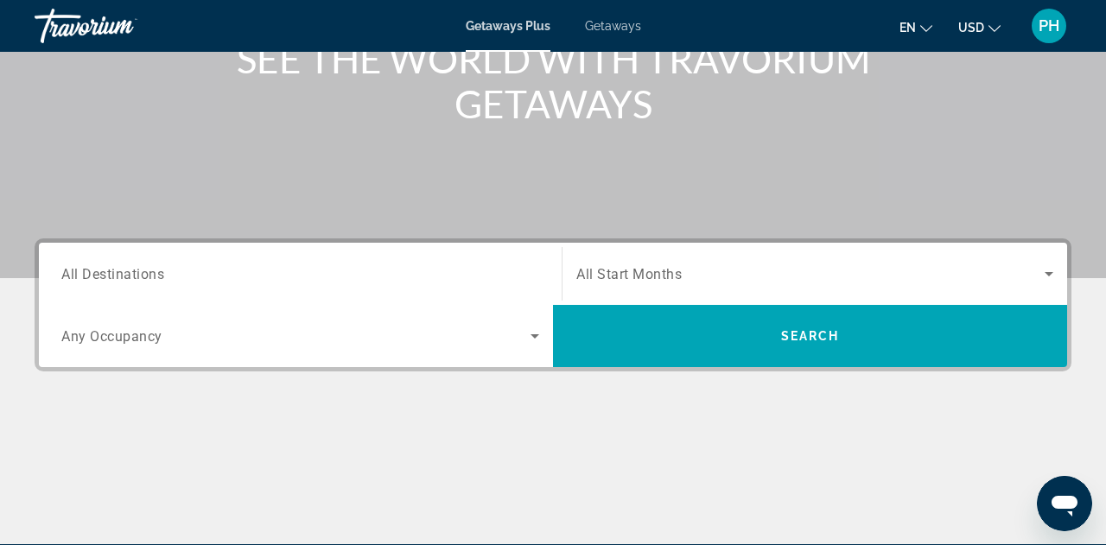
click at [142, 275] on span "All Destinations" at bounding box center [112, 273] width 103 height 16
click at [142, 275] on input "Destination All Destinations" at bounding box center [300, 274] width 478 height 21
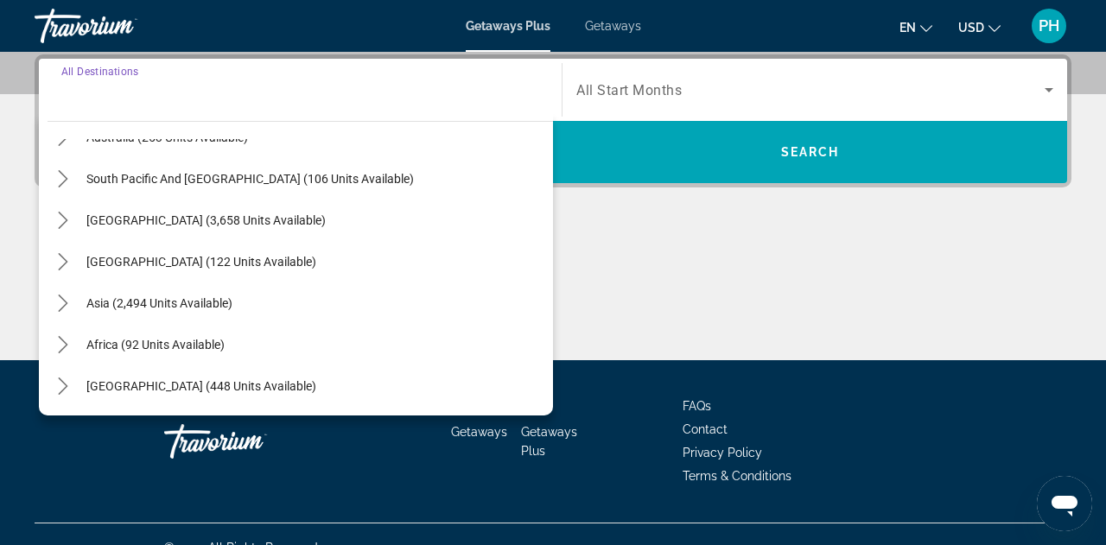
scroll to position [451, 0]
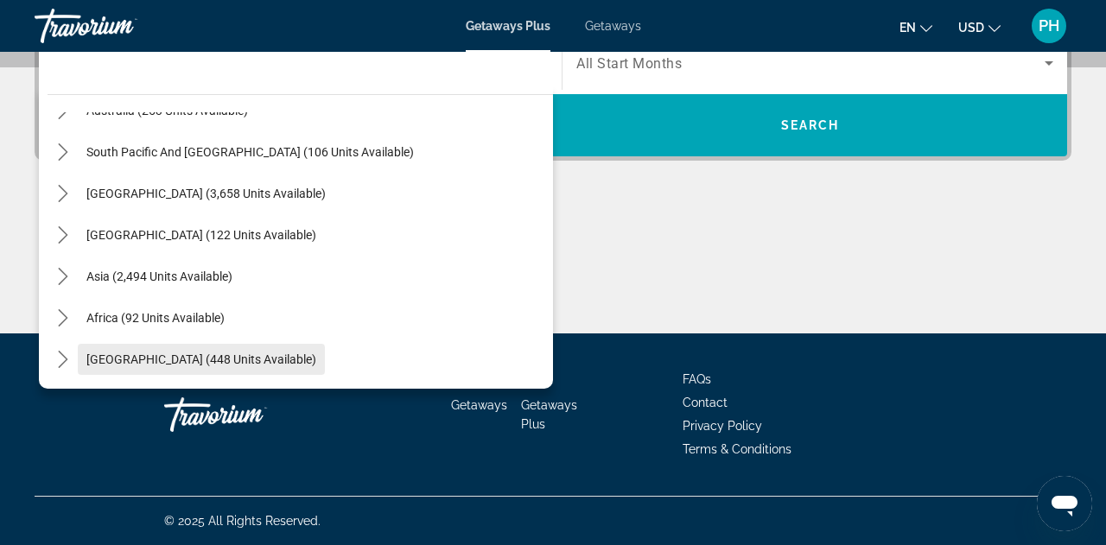
click at [189, 359] on span "[GEOGRAPHIC_DATA] (448 units available)" at bounding box center [201, 360] width 230 height 14
type input "**********"
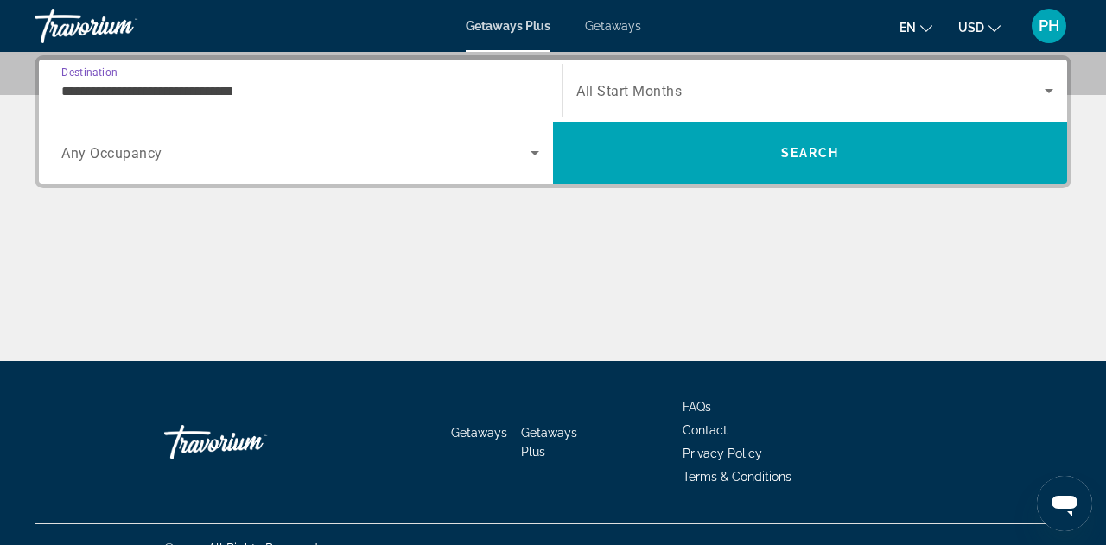
scroll to position [423, 0]
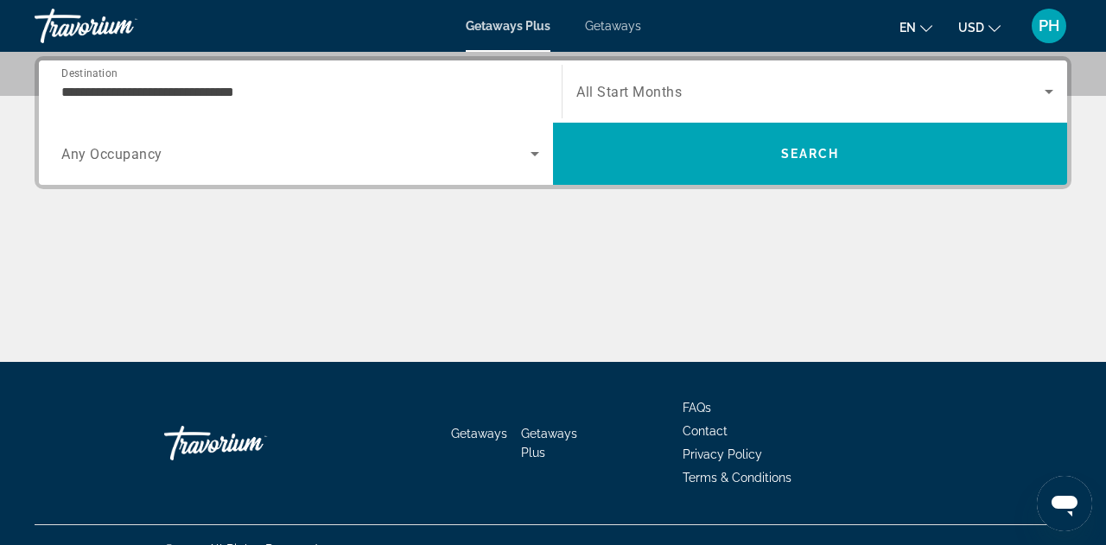
click at [625, 85] on span "All Start Months" at bounding box center [628, 92] width 105 height 16
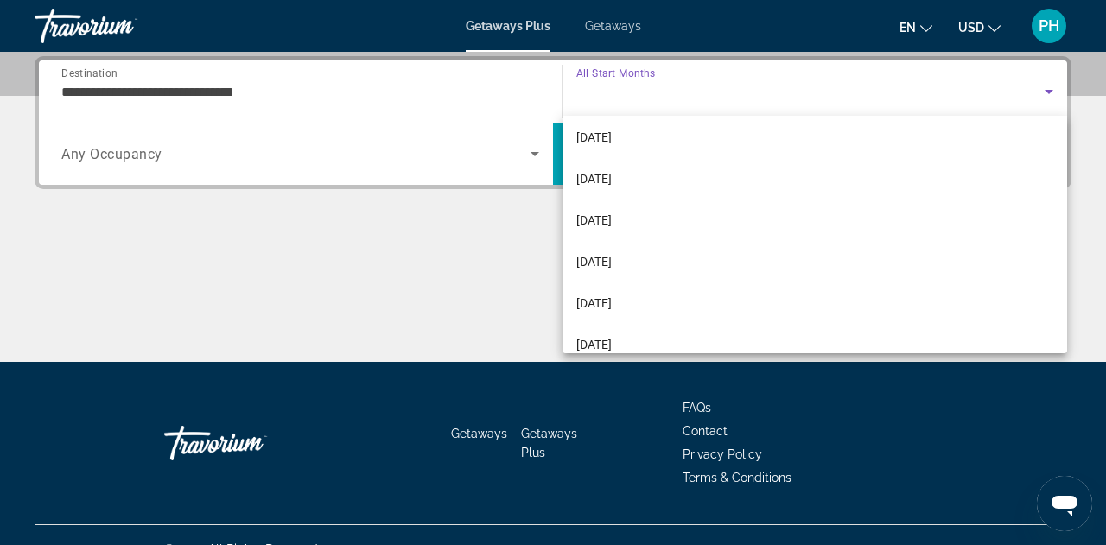
scroll to position [256, 0]
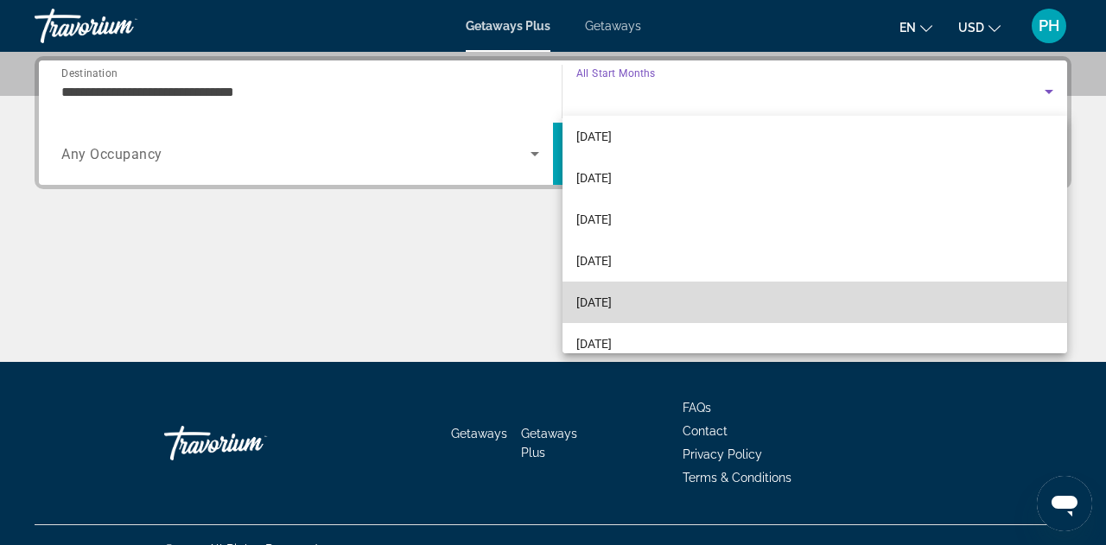
click at [635, 298] on mat-option "[DATE]" at bounding box center [815, 302] width 505 height 41
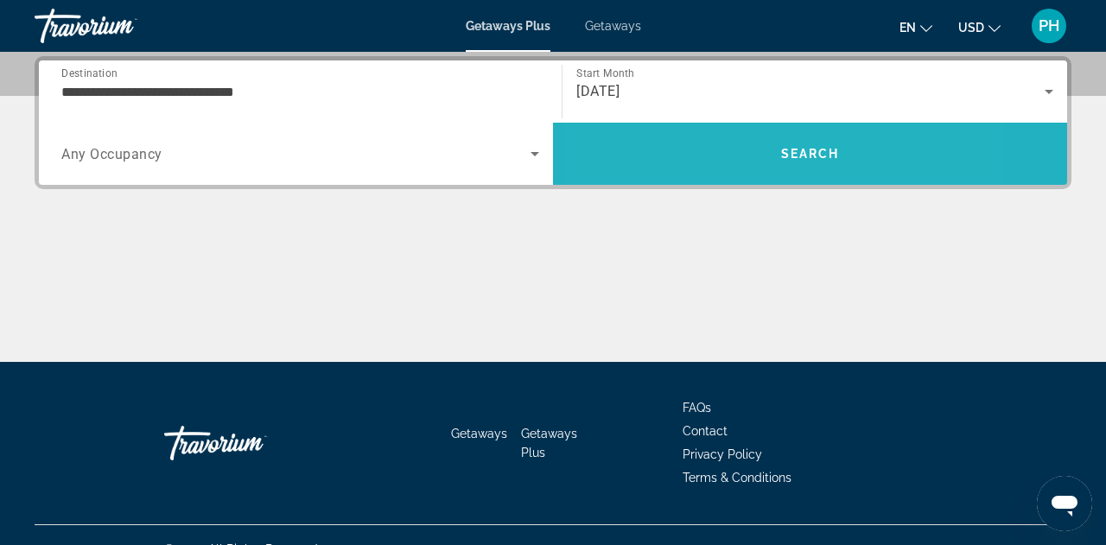
click at [707, 157] on span "Search" at bounding box center [810, 153] width 514 height 41
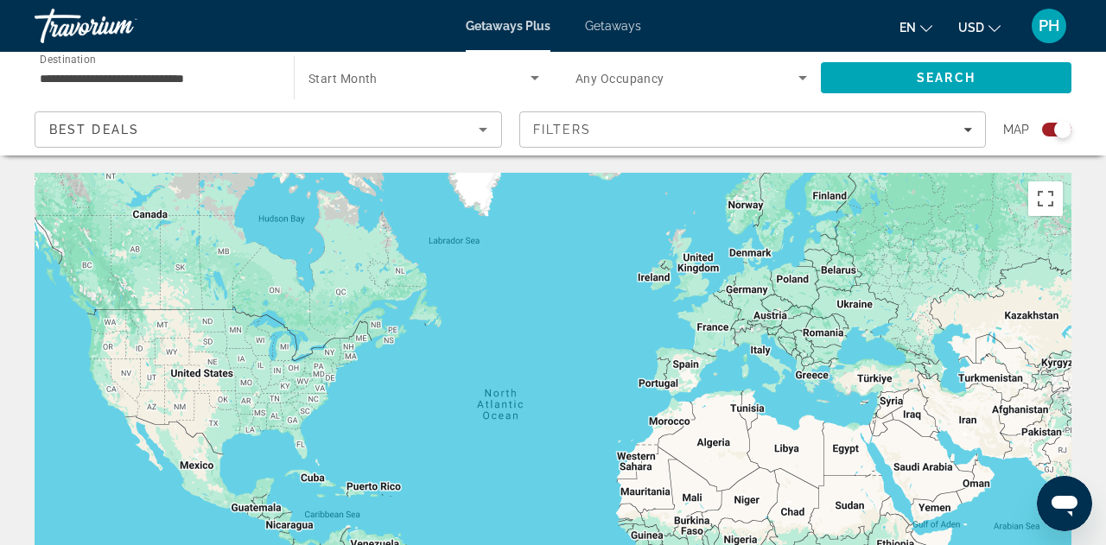
click at [182, 88] on div "**********" at bounding box center [156, 78] width 232 height 49
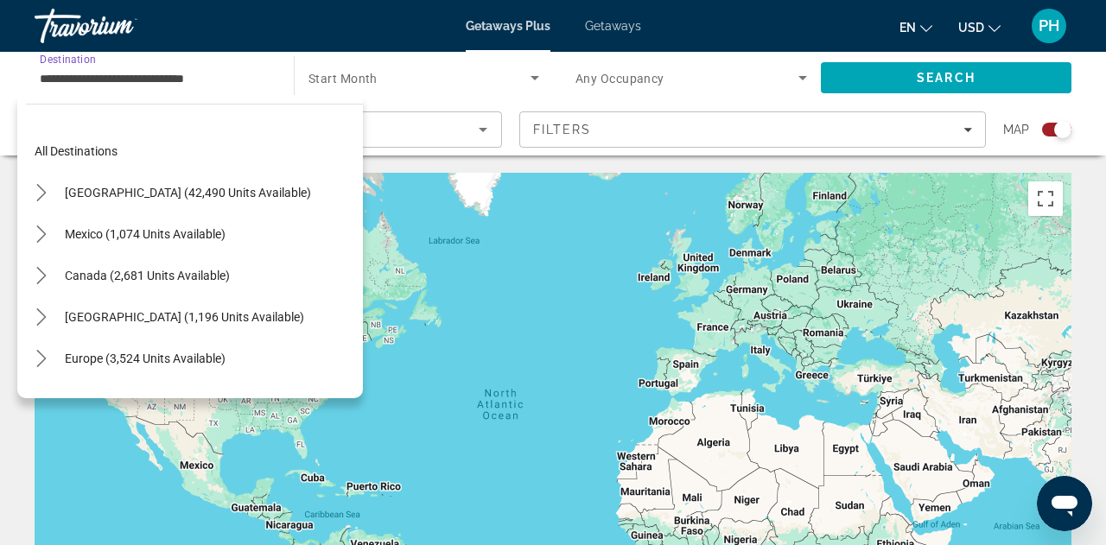
scroll to position [393, 0]
